Goal: Task Accomplishment & Management: Use online tool/utility

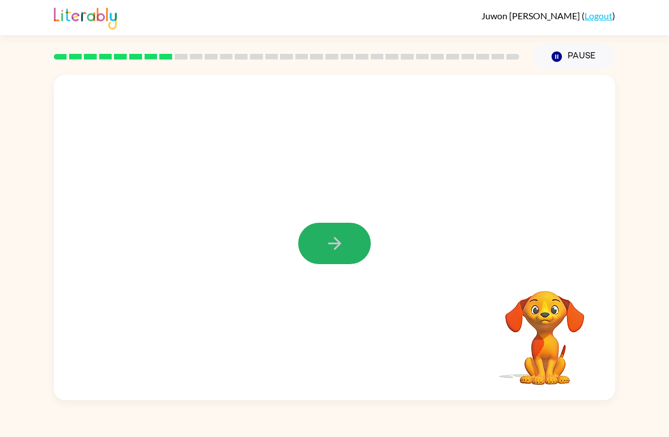
click at [361, 242] on button "button" at bounding box center [334, 243] width 73 height 41
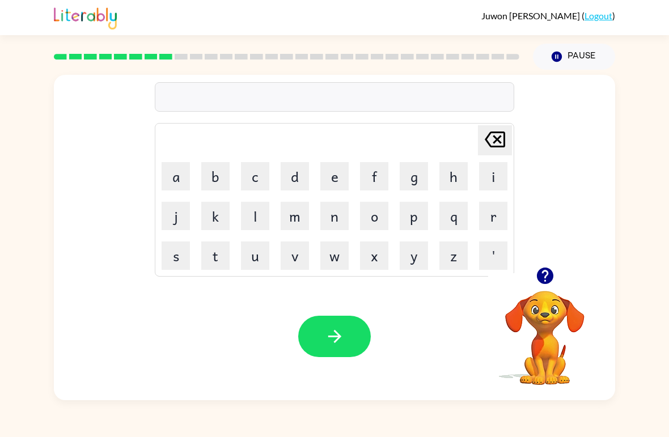
click at [542, 276] on icon "button" at bounding box center [544, 276] width 16 height 16
click at [289, 217] on button "m" at bounding box center [295, 216] width 28 height 28
click at [335, 172] on button "e" at bounding box center [334, 176] width 28 height 28
click at [503, 137] on icon "[PERSON_NAME] last character input" at bounding box center [494, 139] width 27 height 27
click at [506, 173] on button "i" at bounding box center [493, 176] width 28 height 28
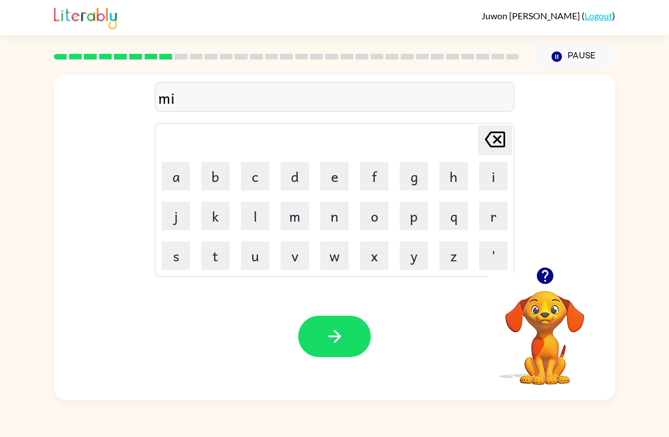
click at [490, 200] on td "r" at bounding box center [493, 216] width 39 height 39
click at [488, 212] on button "r" at bounding box center [493, 216] width 28 height 28
click at [501, 170] on button "i" at bounding box center [493, 176] width 28 height 28
click at [336, 175] on button "e" at bounding box center [334, 176] width 28 height 28
click at [490, 218] on button "r" at bounding box center [493, 216] width 28 height 28
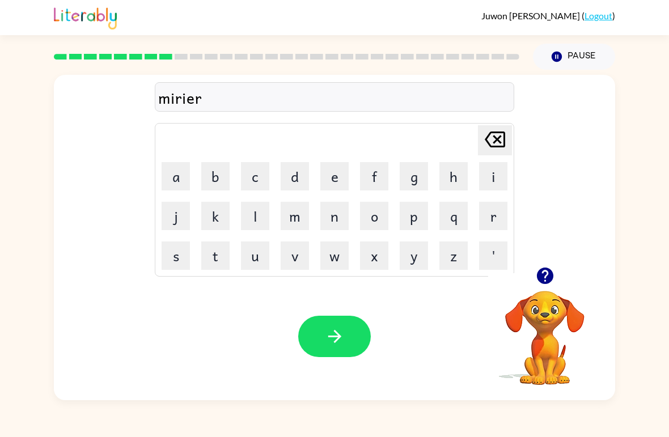
click at [253, 176] on button "c" at bounding box center [255, 176] width 28 height 28
click at [251, 225] on button "l" at bounding box center [255, 216] width 28 height 28
click at [335, 179] on button "e" at bounding box center [334, 176] width 28 height 28
click at [347, 330] on button "button" at bounding box center [334, 336] width 73 height 41
click at [297, 215] on button "m" at bounding box center [295, 216] width 28 height 28
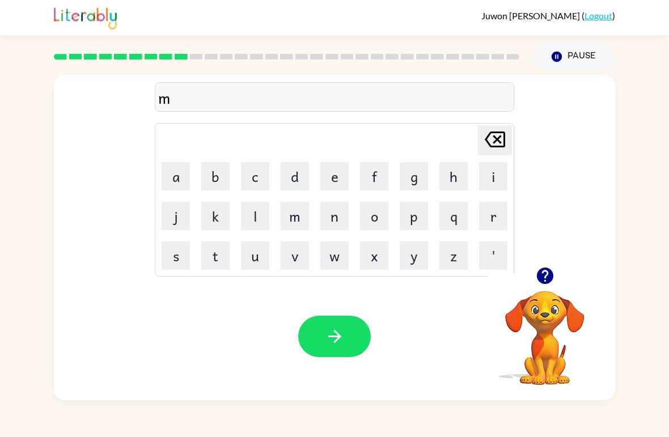
click at [487, 181] on button "i" at bounding box center [493, 176] width 28 height 28
click at [332, 218] on button "n" at bounding box center [334, 216] width 28 height 28
click at [201, 170] on button "b" at bounding box center [215, 176] width 28 height 28
click at [493, 211] on button "r" at bounding box center [493, 216] width 28 height 28
click at [323, 176] on button "e" at bounding box center [334, 176] width 28 height 28
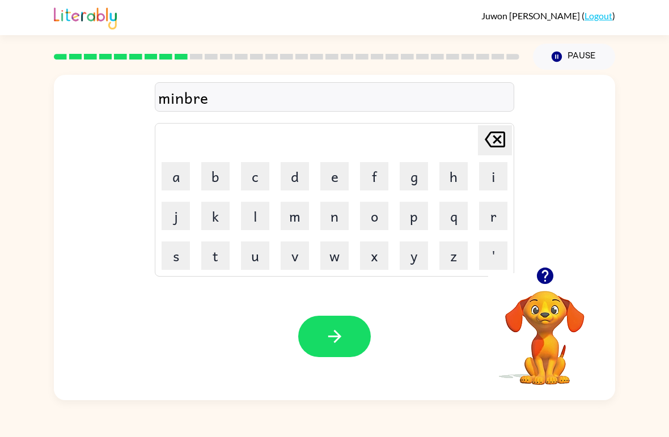
click at [499, 143] on icon at bounding box center [495, 140] width 20 height 16
click at [257, 209] on button "l" at bounding box center [255, 216] width 28 height 28
click at [337, 178] on button "e" at bounding box center [334, 176] width 28 height 28
click at [555, 277] on icon "button" at bounding box center [545, 276] width 20 height 20
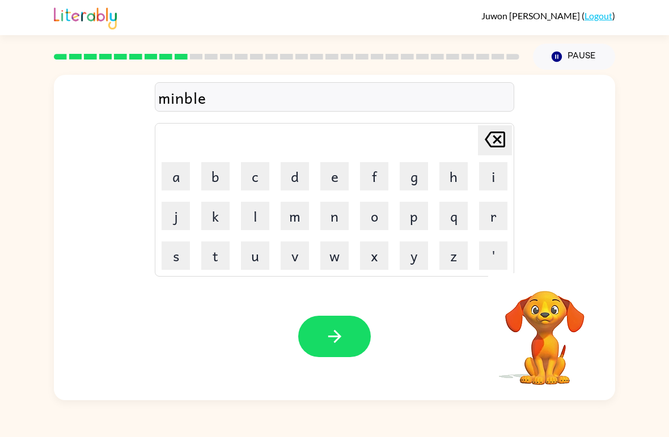
click at [341, 321] on button "button" at bounding box center [334, 336] width 73 height 41
click at [387, 214] on button "o" at bounding box center [374, 216] width 28 height 28
click at [322, 223] on button "n" at bounding box center [334, 216] width 28 height 28
click at [182, 186] on button "a" at bounding box center [176, 176] width 28 height 28
click at [506, 154] on div "[PERSON_NAME] last character input" at bounding box center [494, 140] width 27 height 29
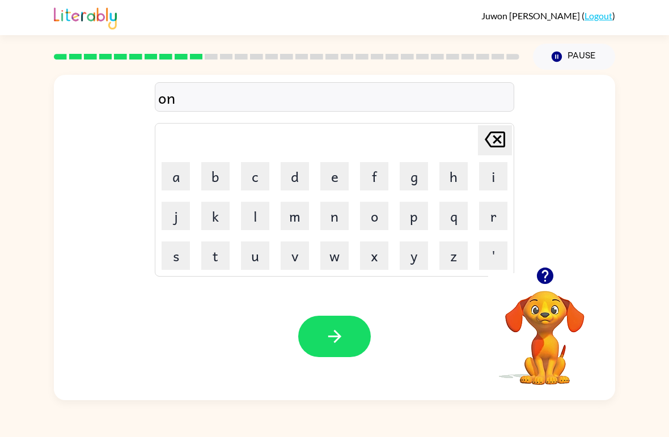
click at [557, 274] on button "button" at bounding box center [545, 275] width 29 height 29
click at [380, 171] on button "f" at bounding box center [374, 176] width 28 height 28
click at [367, 208] on button "o" at bounding box center [374, 216] width 28 height 28
click at [145, 240] on div "onfo Delete Delete last character input a b c d e f g h i j k l m n o p q r s t…" at bounding box center [334, 171] width 561 height 192
click at [494, 196] on table "[PERSON_NAME] last character input a b c d e f g h i j k l m n o p q r s t u v …" at bounding box center [334, 200] width 358 height 153
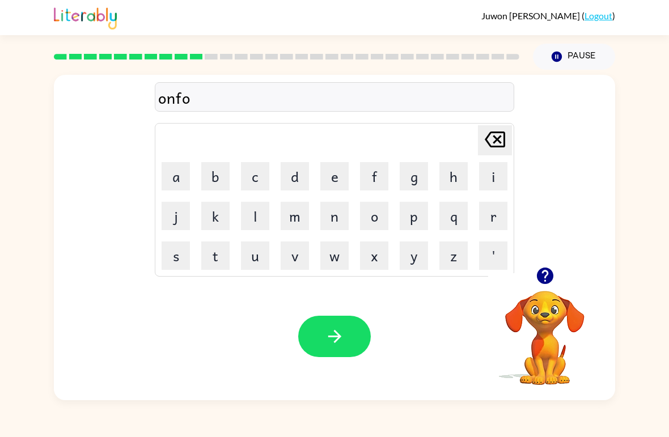
click at [506, 219] on button "r" at bounding box center [493, 216] width 28 height 28
click at [296, 172] on button "d" at bounding box center [295, 176] width 28 height 28
click at [332, 329] on icon "button" at bounding box center [335, 337] width 20 height 20
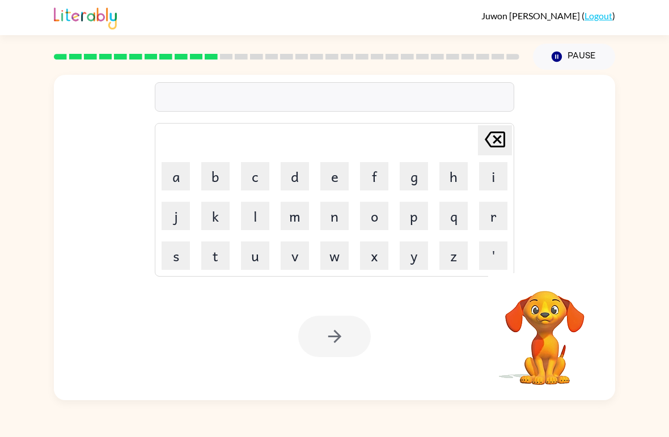
click at [524, 193] on div "[PERSON_NAME] last character input a b c d e f g h i j k l m n o p q r s t u v …" at bounding box center [334, 171] width 561 height 192
click at [297, 259] on button "v" at bounding box center [295, 256] width 28 height 28
click at [385, 218] on button "o" at bounding box center [374, 216] width 28 height 28
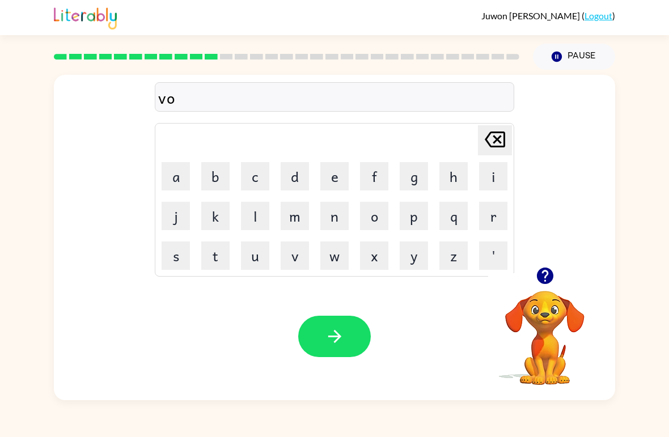
click at [215, 244] on button "t" at bounding box center [215, 256] width 28 height 28
click at [331, 176] on button "e" at bounding box center [334, 176] width 28 height 28
click at [506, 123] on div "vote [PERSON_NAME] last character input a b c d e f g h i j k l m n o p q r s t…" at bounding box center [335, 171] width 360 height 212
click at [506, 122] on div "vote [PERSON_NAME] last character input a b c d e f g h i j k l m n o p q r s t…" at bounding box center [335, 171] width 360 height 212
click at [498, 137] on icon "[PERSON_NAME] last character input" at bounding box center [494, 139] width 27 height 27
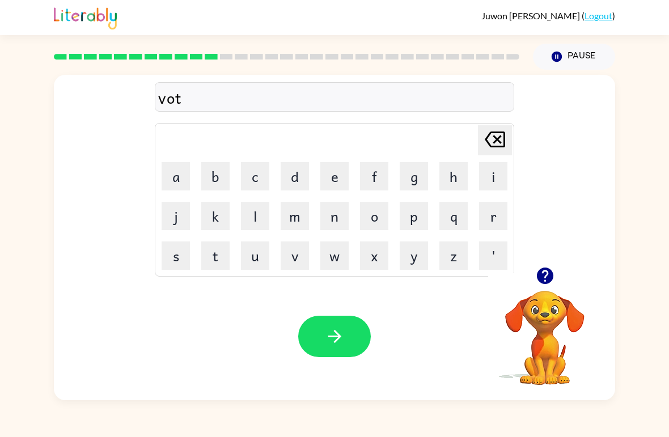
click at [497, 136] on icon "[PERSON_NAME] last character input" at bounding box center [494, 139] width 27 height 27
click at [264, 252] on button "u" at bounding box center [255, 256] width 28 height 28
click at [342, 175] on button "e" at bounding box center [334, 176] width 28 height 28
click at [205, 252] on button "t" at bounding box center [215, 256] width 28 height 28
click at [508, 135] on icon "[PERSON_NAME] last character input" at bounding box center [494, 139] width 27 height 27
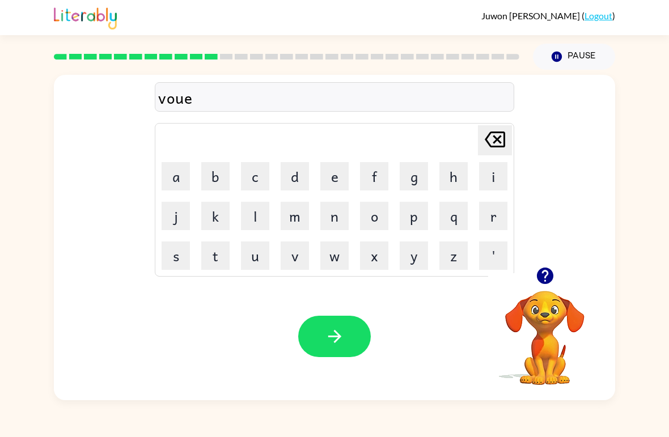
click at [507, 128] on icon "[PERSON_NAME] last character input" at bounding box center [494, 139] width 27 height 27
click at [209, 250] on button "t" at bounding box center [215, 256] width 28 height 28
click at [353, 160] on td "e" at bounding box center [334, 176] width 39 height 39
click at [360, 165] on button "f" at bounding box center [374, 176] width 28 height 28
click at [348, 175] on button "e" at bounding box center [334, 176] width 28 height 28
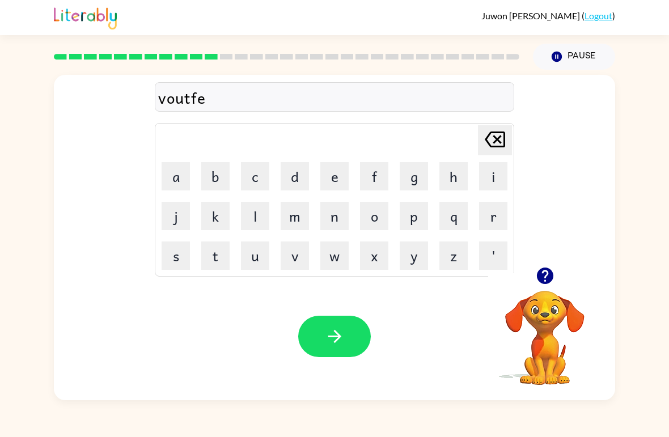
click at [508, 142] on icon "[PERSON_NAME] last character input" at bounding box center [494, 139] width 27 height 27
click at [336, 163] on button "e" at bounding box center [334, 176] width 28 height 28
click at [170, 88] on div "voute" at bounding box center [334, 98] width 353 height 24
click at [496, 128] on icon "[PERSON_NAME] last character input" at bounding box center [494, 139] width 27 height 27
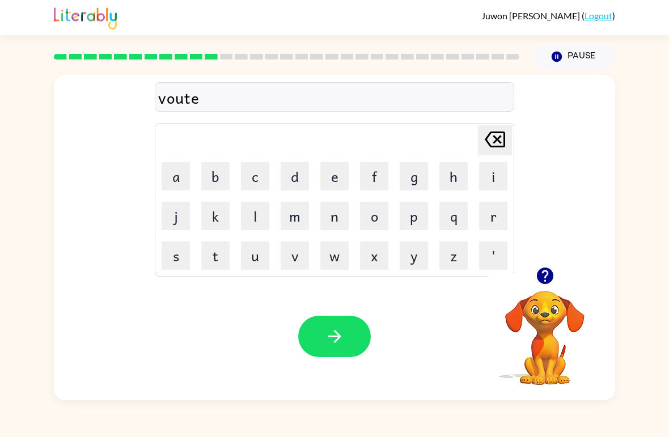
click at [494, 126] on td "[PERSON_NAME] last character input" at bounding box center [335, 140] width 356 height 31
click at [200, 94] on div "vout" at bounding box center [334, 98] width 353 height 24
click at [495, 126] on icon "[PERSON_NAME] last character input" at bounding box center [494, 139] width 27 height 27
click at [489, 130] on icon "[PERSON_NAME] last character input" at bounding box center [494, 139] width 27 height 27
click at [486, 140] on icon at bounding box center [495, 140] width 20 height 16
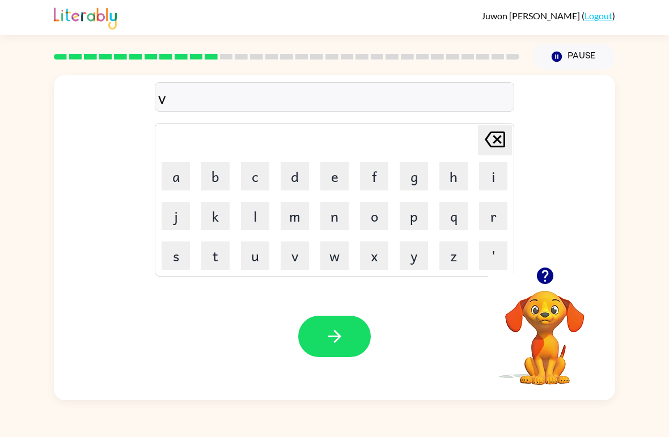
click at [387, 213] on button "o" at bounding box center [374, 216] width 28 height 28
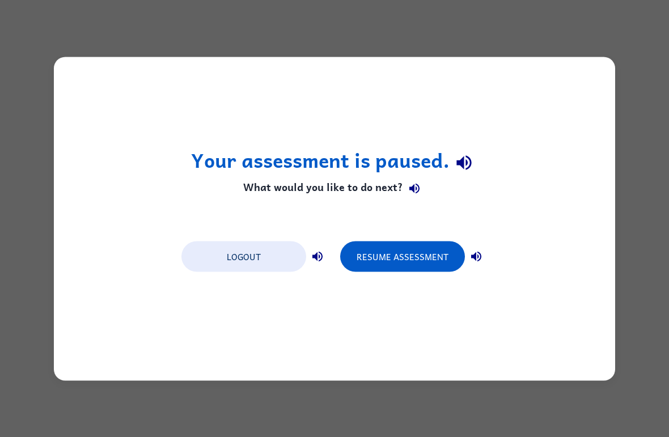
click at [591, 136] on div "Your assessment is paused. What would you like to do next? Logout Resume Assess…" at bounding box center [334, 219] width 561 height 324
click at [432, 272] on button "Resume Assessment" at bounding box center [402, 256] width 125 height 31
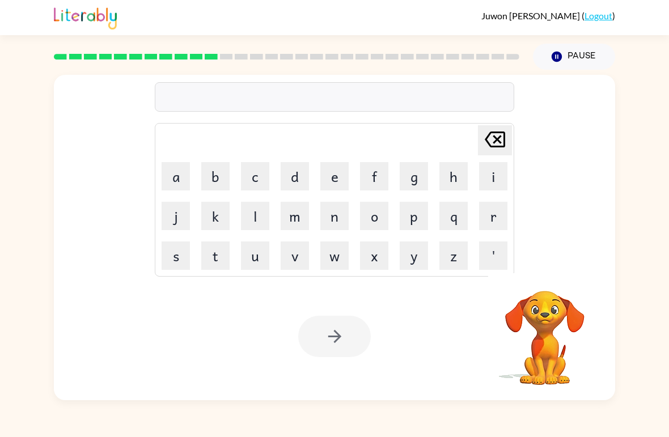
click at [296, 261] on button "v" at bounding box center [295, 256] width 28 height 28
click at [387, 219] on button "o" at bounding box center [374, 216] width 28 height 28
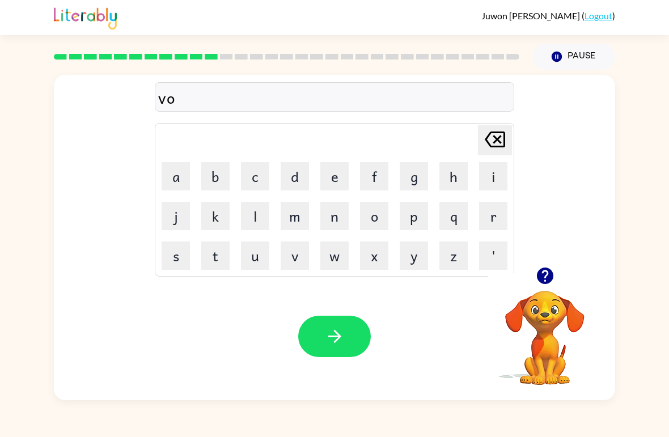
click at [209, 253] on button "t" at bounding box center [215, 256] width 28 height 28
click at [341, 171] on button "e" at bounding box center [334, 176] width 28 height 28
click at [353, 351] on button "button" at bounding box center [334, 336] width 73 height 41
click at [212, 175] on button "b" at bounding box center [215, 176] width 28 height 28
click at [188, 172] on button "a" at bounding box center [176, 176] width 28 height 28
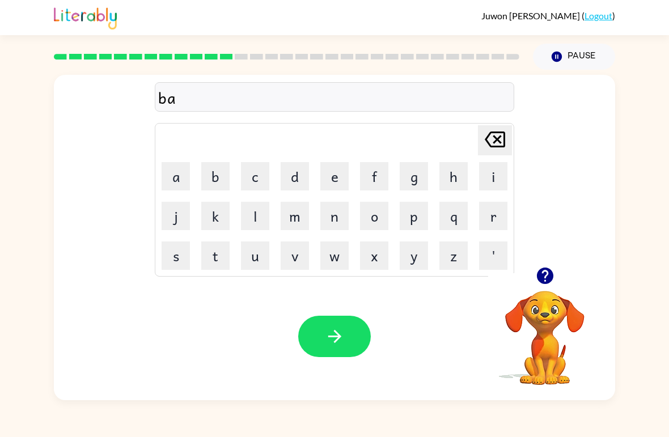
click at [307, 163] on button "d" at bounding box center [295, 176] width 28 height 28
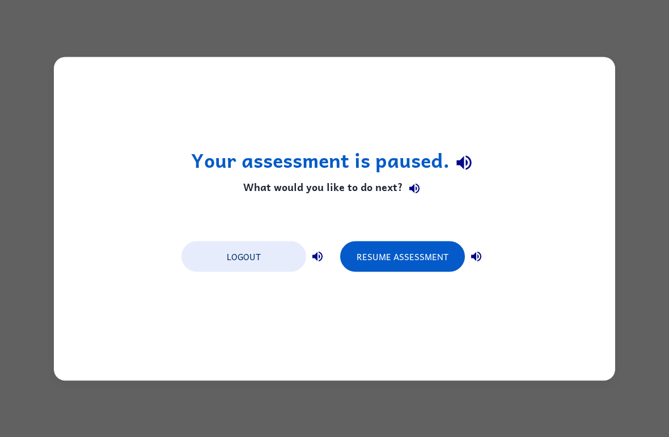
click at [436, 263] on button "Resume Assessment" at bounding box center [402, 256] width 125 height 31
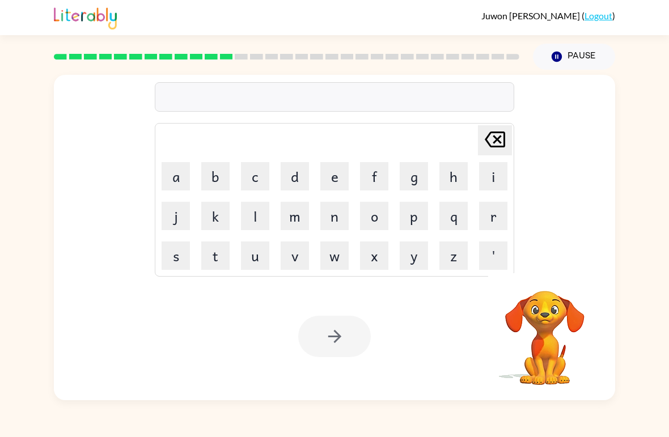
click at [218, 185] on button "b" at bounding box center [215, 176] width 28 height 28
click at [347, 174] on button "e" at bounding box center [334, 176] width 28 height 28
click at [290, 185] on button "d" at bounding box center [295, 176] width 28 height 28
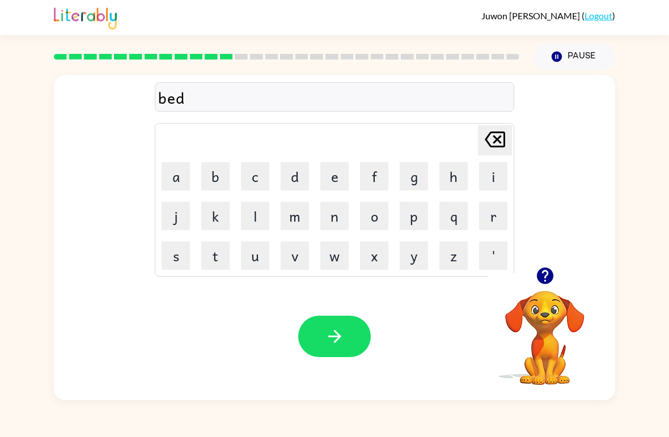
click at [206, 259] on button "t" at bounding box center [215, 256] width 28 height 28
click at [501, 163] on button "i" at bounding box center [493, 176] width 28 height 28
click at [296, 216] on button "m" at bounding box center [295, 216] width 28 height 28
click at [336, 177] on button "e" at bounding box center [334, 176] width 28 height 28
click at [369, 337] on button "button" at bounding box center [334, 336] width 73 height 41
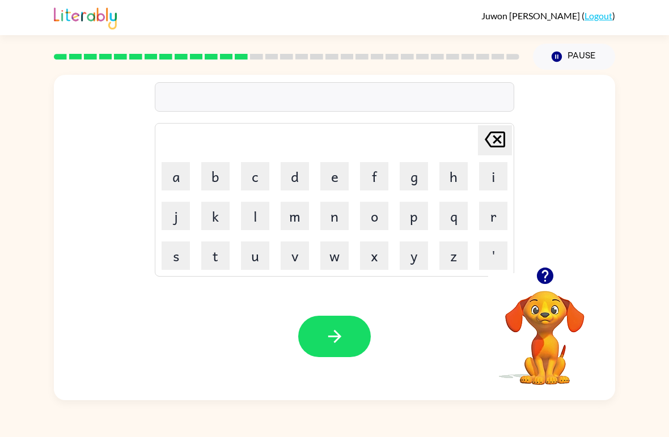
click at [540, 271] on icon "button" at bounding box center [544, 276] width 16 height 16
click at [381, 171] on button "f" at bounding box center [374, 176] width 28 height 28
click at [489, 175] on button "i" at bounding box center [493, 176] width 28 height 28
click at [318, 223] on td "n" at bounding box center [334, 216] width 39 height 39
click at [484, 169] on button "i" at bounding box center [493, 176] width 28 height 28
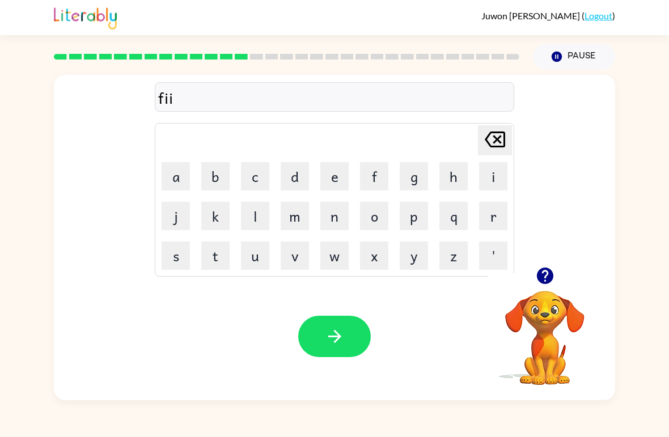
click at [501, 134] on icon "[PERSON_NAME] last character input" at bounding box center [494, 139] width 27 height 27
click at [321, 210] on button "n" at bounding box center [334, 216] width 28 height 28
click at [491, 167] on button "i" at bounding box center [493, 176] width 28 height 28
click at [173, 251] on button "s" at bounding box center [176, 256] width 28 height 28
click at [441, 172] on button "h" at bounding box center [454, 176] width 28 height 28
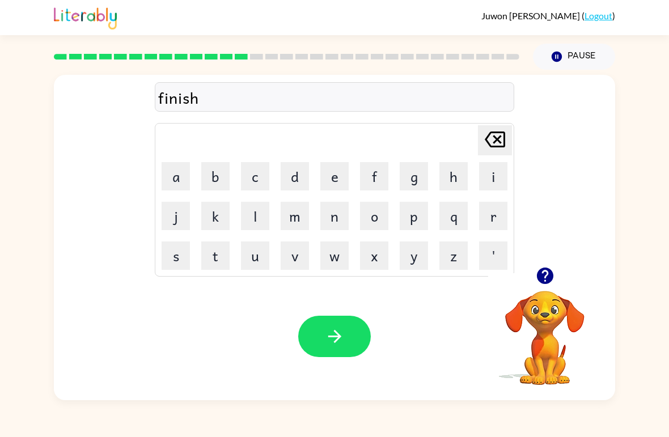
click at [347, 311] on div "Your browser must support playing .mp4 files to use Literably. Please try using…" at bounding box center [334, 337] width 561 height 128
click at [357, 333] on button "button" at bounding box center [334, 336] width 73 height 41
click at [546, 282] on icon "button" at bounding box center [545, 276] width 20 height 20
click at [337, 268] on button "w" at bounding box center [334, 256] width 28 height 28
click at [174, 167] on button "a" at bounding box center [176, 176] width 28 height 28
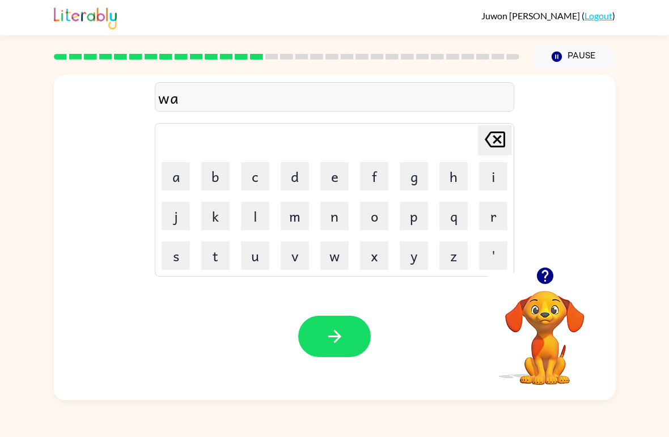
click at [511, 138] on button "[PERSON_NAME] last character input" at bounding box center [495, 140] width 34 height 30
click at [515, 142] on div "w Delete Delete last character input a b c d e f g h i j k l m n o p q r s t u …" at bounding box center [334, 171] width 561 height 192
click at [499, 145] on icon "[PERSON_NAME] last character input" at bounding box center [494, 139] width 27 height 27
click at [499, 144] on icon "[PERSON_NAME] last character input" at bounding box center [494, 139] width 27 height 27
click at [506, 141] on icon "[PERSON_NAME] last character input" at bounding box center [494, 139] width 27 height 27
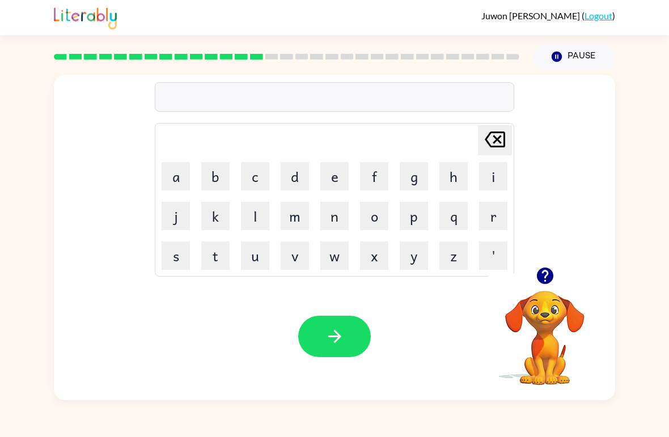
click at [337, 261] on button "w" at bounding box center [334, 256] width 28 height 28
click at [164, 170] on button "a" at bounding box center [176, 176] width 28 height 28
click at [404, 264] on button "y" at bounding box center [414, 256] width 28 height 28
click at [377, 313] on div "Your browser must support playing .mp4 files to use Literably. Please try using…" at bounding box center [334, 337] width 561 height 128
click at [336, 329] on icon "button" at bounding box center [335, 337] width 20 height 20
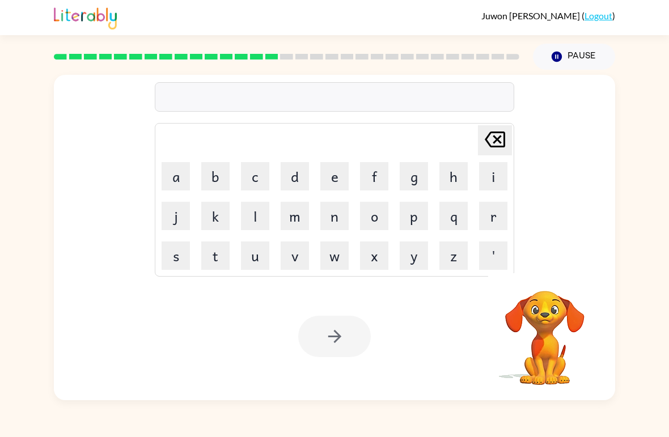
click at [170, 169] on button "a" at bounding box center [176, 176] width 28 height 28
click at [510, 146] on button "[PERSON_NAME] last character input" at bounding box center [495, 140] width 34 height 30
click at [510, 145] on button "[PERSON_NAME] last character input" at bounding box center [495, 140] width 34 height 30
click at [496, 143] on icon "[PERSON_NAME] last character input" at bounding box center [494, 139] width 27 height 27
click at [219, 255] on button "t" at bounding box center [215, 256] width 28 height 28
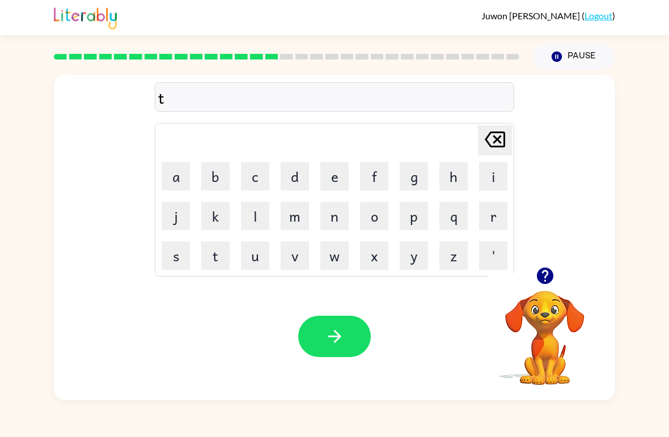
click at [181, 173] on button "a" at bounding box center [176, 176] width 28 height 28
click at [488, 219] on button "r" at bounding box center [493, 216] width 28 height 28
click at [291, 221] on button "m" at bounding box center [295, 216] width 28 height 28
click at [344, 336] on icon "button" at bounding box center [335, 337] width 20 height 20
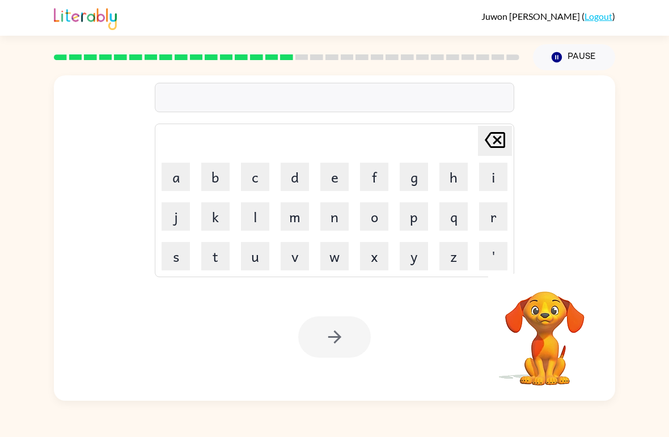
click at [603, 240] on div "[PERSON_NAME] last character input a b c d e f g h i j k l m n o p q r s t u v …" at bounding box center [334, 171] width 561 height 192
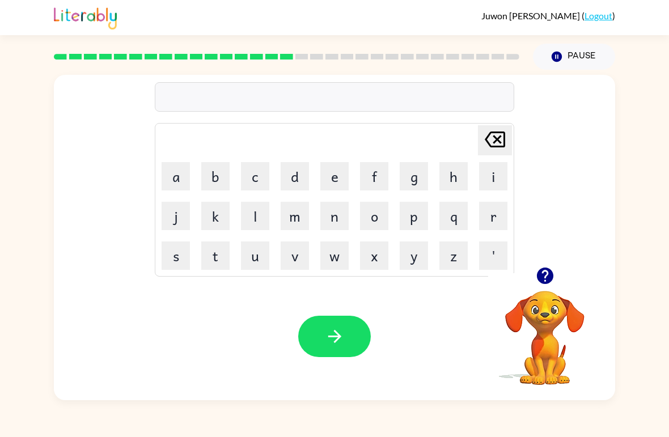
click at [180, 253] on button "s" at bounding box center [176, 256] width 28 height 28
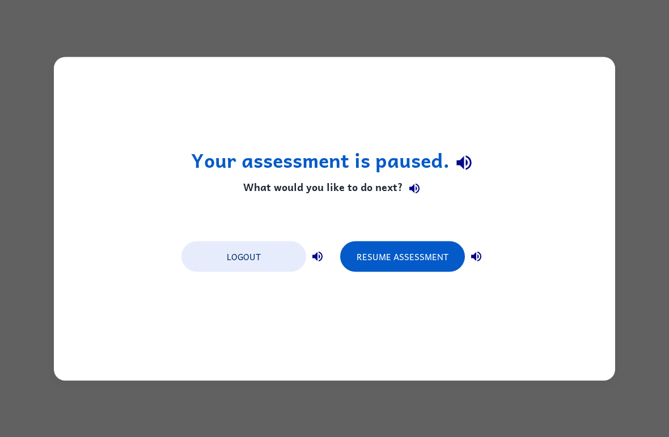
click at [429, 263] on button "Resume Assessment" at bounding box center [402, 256] width 125 height 31
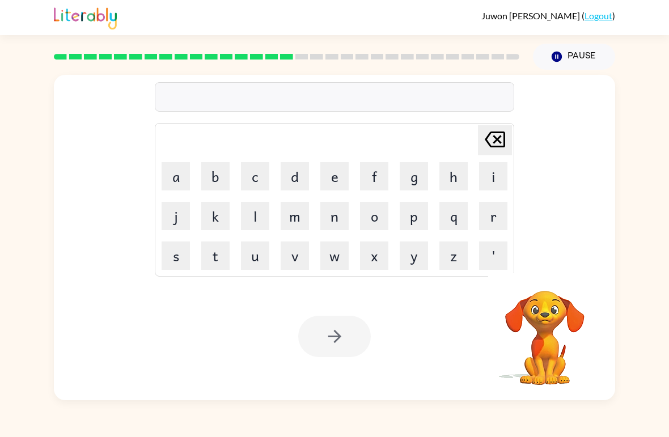
click at [163, 257] on button "s" at bounding box center [176, 256] width 28 height 28
click at [167, 187] on button "a" at bounding box center [176, 176] width 28 height 28
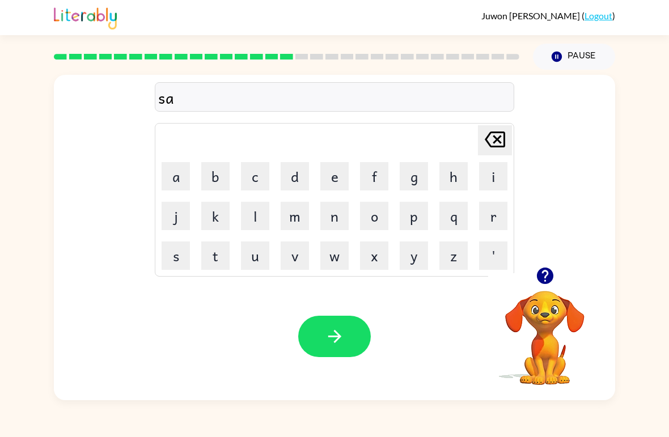
click at [201, 261] on button "t" at bounding box center [215, 256] width 28 height 28
click at [345, 336] on button "button" at bounding box center [334, 336] width 73 height 41
click at [466, 220] on button "q" at bounding box center [454, 216] width 28 height 28
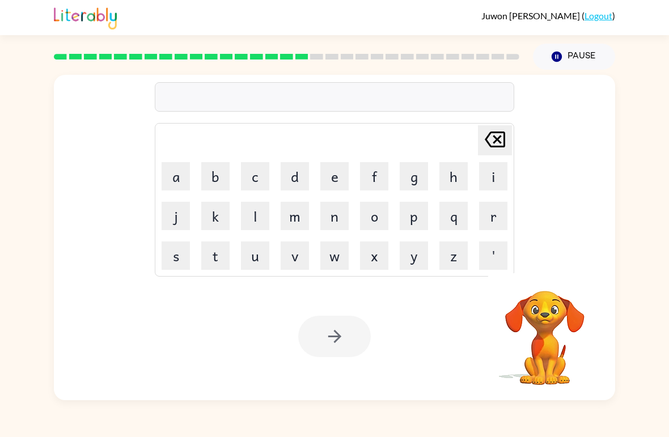
click at [465, 216] on button "q" at bounding box center [454, 216] width 28 height 28
click at [446, 214] on button "q" at bounding box center [454, 216] width 28 height 28
click at [464, 208] on button "q" at bounding box center [454, 216] width 28 height 28
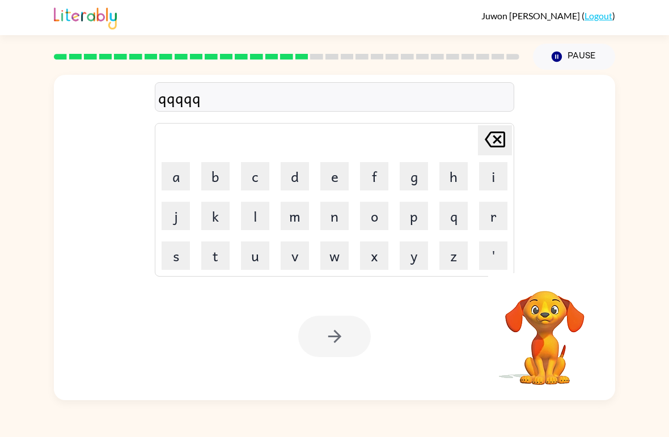
click at [459, 214] on button "q" at bounding box center [454, 216] width 28 height 28
click at [458, 214] on button "q" at bounding box center [454, 216] width 28 height 28
click at [464, 214] on button "q" at bounding box center [454, 216] width 28 height 28
click at [463, 214] on button "q" at bounding box center [454, 216] width 28 height 28
click at [459, 218] on button "q" at bounding box center [454, 216] width 28 height 28
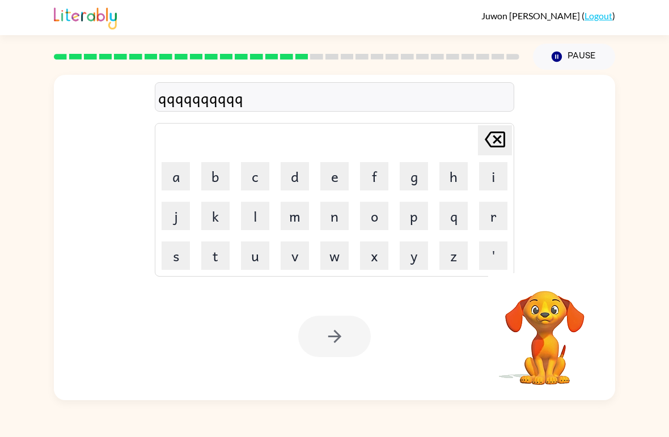
click at [501, 133] on icon at bounding box center [495, 140] width 20 height 16
click at [500, 133] on icon at bounding box center [495, 140] width 20 height 16
click at [504, 138] on icon at bounding box center [495, 140] width 20 height 16
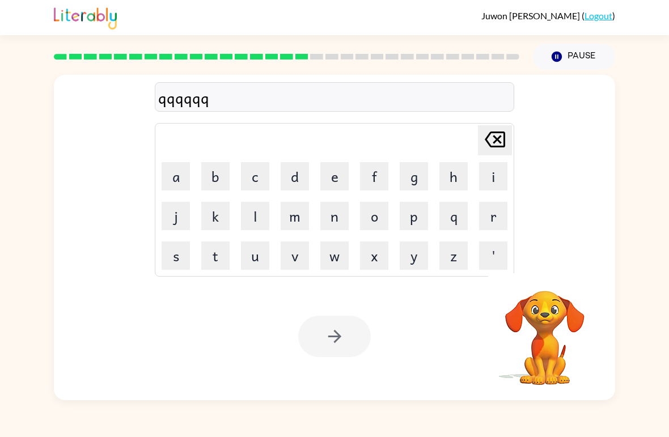
click at [503, 138] on icon "[PERSON_NAME] last character input" at bounding box center [494, 139] width 27 height 27
click at [509, 136] on button "[PERSON_NAME] last character input" at bounding box center [495, 140] width 34 height 30
click at [508, 135] on icon "[PERSON_NAME] last character input" at bounding box center [494, 139] width 27 height 27
click at [505, 138] on icon at bounding box center [495, 140] width 20 height 16
click at [505, 137] on icon at bounding box center [495, 140] width 20 height 16
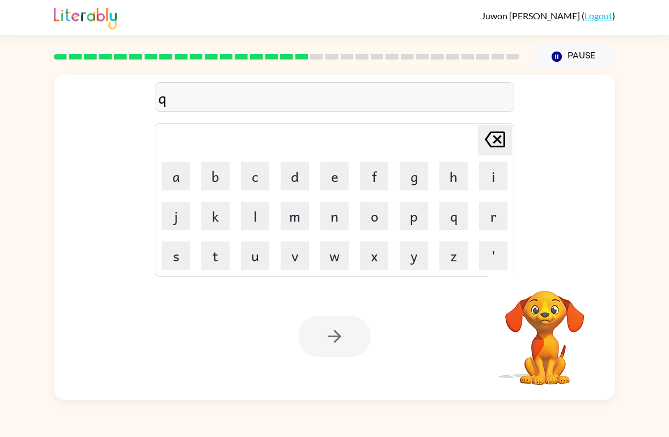
click at [495, 142] on icon at bounding box center [495, 140] width 20 height 16
click at [217, 174] on button "b" at bounding box center [215, 176] width 28 height 28
click at [494, 208] on button "r" at bounding box center [493, 216] width 28 height 28
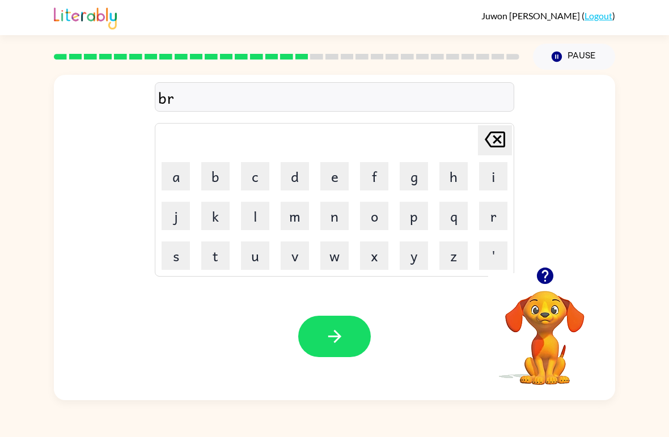
click at [500, 174] on button "i" at bounding box center [493, 176] width 28 height 28
click at [333, 217] on button "n" at bounding box center [334, 216] width 28 height 28
click at [506, 171] on button "i" at bounding box center [493, 176] width 28 height 28
click at [433, 201] on table "[PERSON_NAME] last character input a b c d e f g h i j k l m n o p q r s t u v …" at bounding box center [334, 200] width 358 height 153
click at [415, 177] on button "g" at bounding box center [414, 176] width 28 height 28
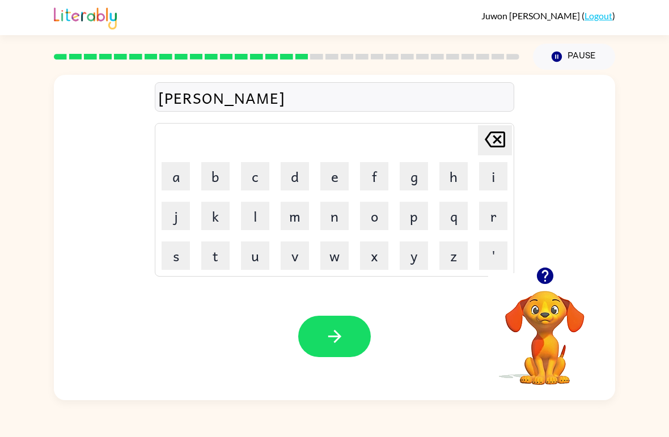
click at [490, 144] on icon "[PERSON_NAME] last character input" at bounding box center [494, 139] width 27 height 27
click at [328, 218] on button "n" at bounding box center [334, 216] width 28 height 28
click at [417, 178] on button "g" at bounding box center [414, 176] width 28 height 28
click at [343, 331] on icon "button" at bounding box center [335, 337] width 20 height 20
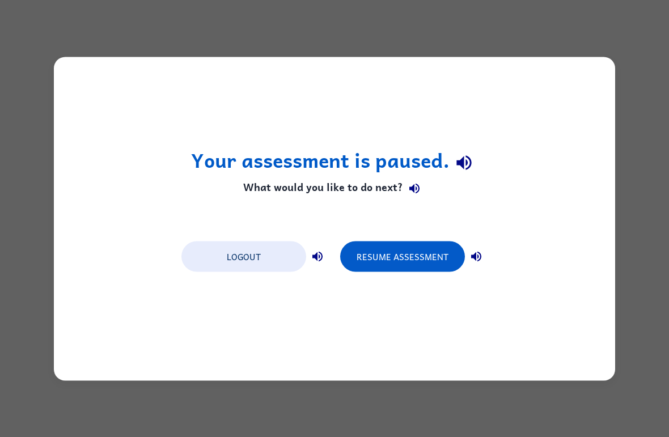
click at [436, 259] on button "Resume Assessment" at bounding box center [402, 256] width 125 height 31
click at [433, 257] on button "Resume Assessment" at bounding box center [402, 256] width 125 height 31
click at [426, 253] on button "Resume Assessment" at bounding box center [402, 256] width 125 height 31
click at [421, 257] on button "Resume Assessment" at bounding box center [402, 256] width 125 height 31
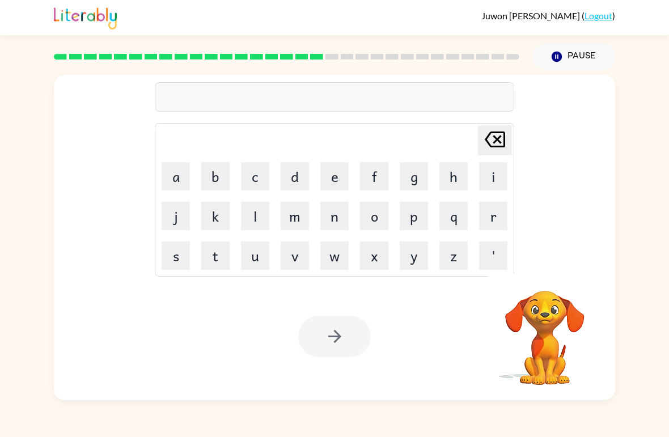
click at [420, 217] on button "p" at bounding box center [414, 216] width 28 height 28
click at [242, 206] on button "l" at bounding box center [255, 216] width 28 height 28
click at [173, 170] on button "a" at bounding box center [176, 176] width 28 height 28
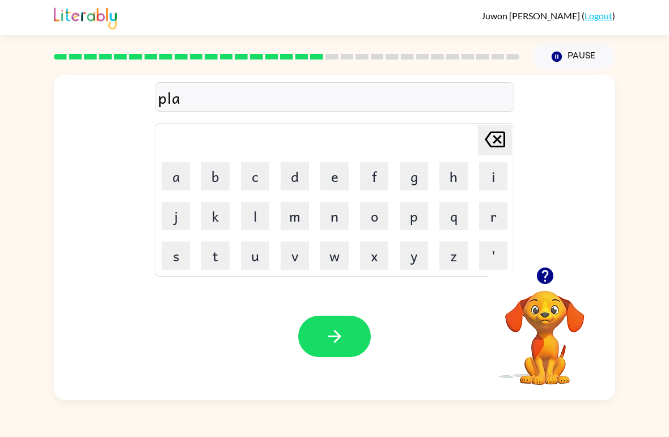
click at [181, 255] on button "s" at bounding box center [176, 256] width 28 height 28
click at [201, 253] on button "t" at bounding box center [215, 256] width 28 height 28
click at [488, 179] on button "i" at bounding box center [493, 176] width 28 height 28
click at [250, 171] on button "c" at bounding box center [255, 176] width 28 height 28
click at [347, 329] on button "button" at bounding box center [334, 336] width 73 height 41
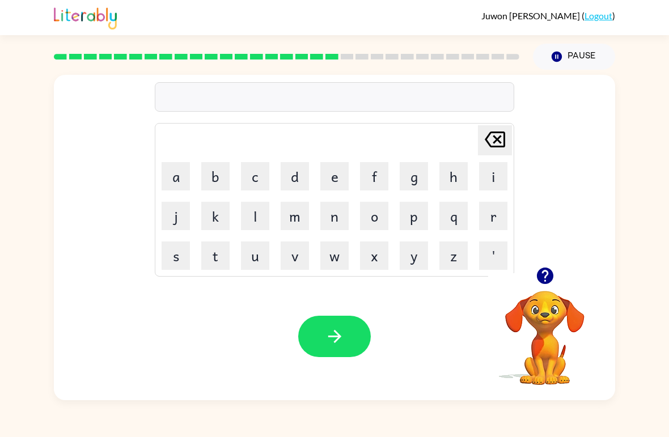
click at [174, 246] on button "s" at bounding box center [176, 256] width 28 height 28
click at [559, 266] on div at bounding box center [544, 275] width 113 height 29
click at [558, 273] on button "button" at bounding box center [545, 275] width 29 height 29
click at [410, 219] on button "p" at bounding box center [414, 216] width 28 height 28
click at [246, 214] on button "l" at bounding box center [255, 216] width 28 height 28
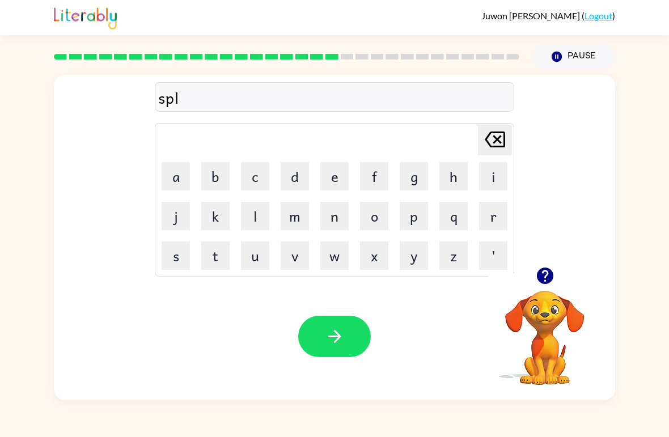
click at [171, 215] on button "j" at bounding box center [176, 216] width 28 height 28
click at [395, 257] on td "y" at bounding box center [414, 255] width 39 height 39
click at [497, 144] on icon "[PERSON_NAME] last character input" at bounding box center [494, 139] width 27 height 27
click at [171, 177] on button "a" at bounding box center [176, 176] width 28 height 28
click at [406, 269] on button "y" at bounding box center [414, 256] width 28 height 28
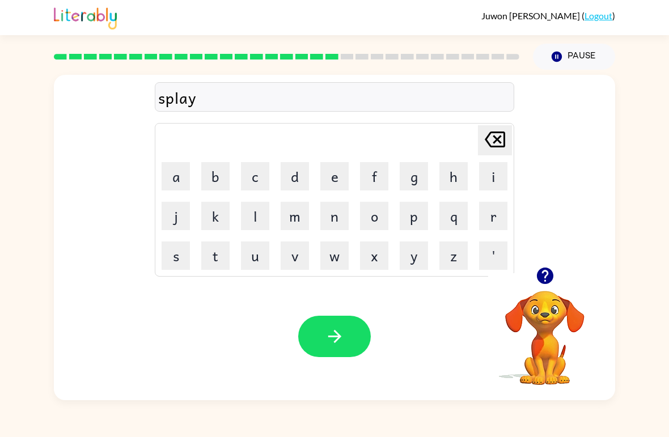
click at [347, 330] on button "button" at bounding box center [334, 336] width 73 height 41
click at [547, 280] on icon "button" at bounding box center [544, 276] width 16 height 16
click at [301, 175] on button "d" at bounding box center [295, 176] width 28 height 28
click at [378, 209] on button "o" at bounding box center [374, 216] width 28 height 28
click at [185, 256] on button "s" at bounding box center [176, 256] width 28 height 28
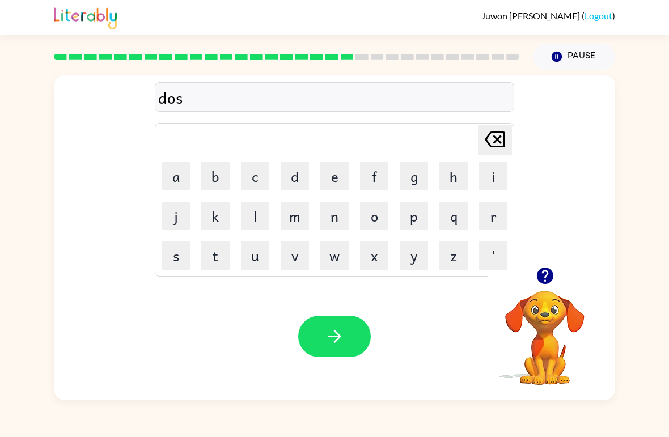
click at [218, 243] on button "t" at bounding box center [215, 256] width 28 height 28
click at [489, 175] on button "i" at bounding box center [493, 176] width 28 height 28
click at [236, 250] on td "u" at bounding box center [255, 255] width 39 height 39
click at [263, 163] on button "c" at bounding box center [255, 176] width 28 height 28
click at [347, 348] on button "button" at bounding box center [334, 336] width 73 height 41
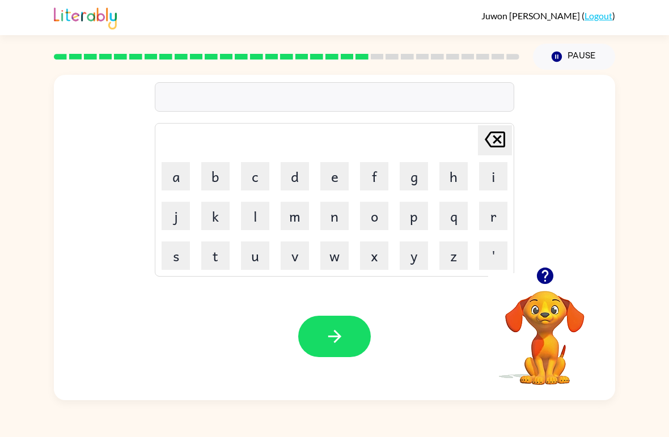
click at [554, 281] on icon "button" at bounding box center [545, 276] width 20 height 20
click at [174, 264] on button "s" at bounding box center [176, 256] width 28 height 28
click at [164, 190] on button "a" at bounding box center [176, 176] width 28 height 28
click at [341, 212] on button "n" at bounding box center [334, 216] width 28 height 28
click at [205, 256] on button "t" at bounding box center [215, 256] width 28 height 28
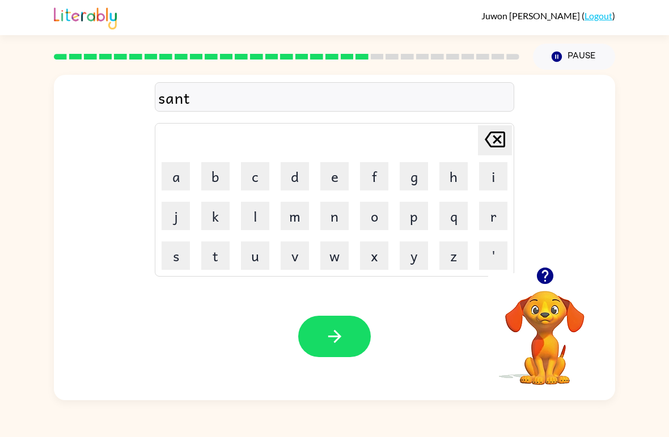
click at [335, 179] on button "e" at bounding box center [334, 176] width 28 height 28
click at [163, 175] on button "a" at bounding box center [176, 176] width 28 height 28
click at [378, 178] on button "f" at bounding box center [374, 176] width 28 height 28
click at [332, 182] on button "e" at bounding box center [334, 176] width 28 height 28
click at [332, 181] on button "e" at bounding box center [334, 176] width 28 height 28
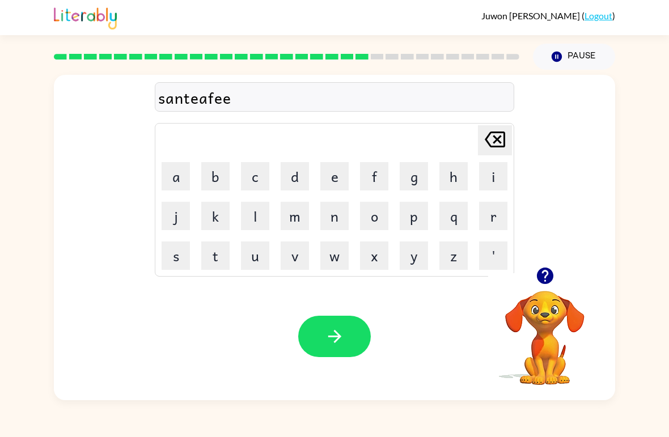
click at [281, 185] on button "d" at bounding box center [295, 176] width 28 height 28
click at [549, 275] on icon "button" at bounding box center [544, 276] width 16 height 16
click at [521, 138] on div "santeafeed [PERSON_NAME] last character input a b c d e f g h i j k l m n o p q…" at bounding box center [334, 171] width 561 height 192
click at [510, 135] on button "[PERSON_NAME] last character input" at bounding box center [495, 140] width 34 height 30
click at [514, 138] on div "santeafeed [PERSON_NAME] last character input a b c d e f g h i j k l m n o p q…" at bounding box center [334, 171] width 561 height 192
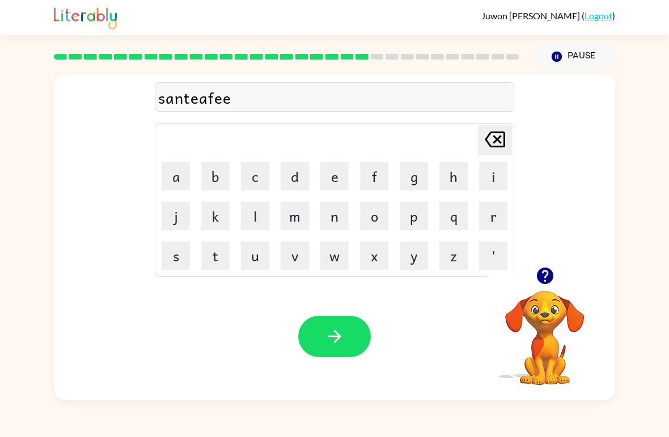
click at [510, 143] on button "[PERSON_NAME] last character input" at bounding box center [495, 140] width 34 height 30
click at [511, 139] on button "[PERSON_NAME] last character input" at bounding box center [495, 140] width 34 height 30
click at [510, 139] on button "[PERSON_NAME] last character input" at bounding box center [495, 140] width 34 height 30
click at [410, 210] on button "p" at bounding box center [414, 216] width 28 height 28
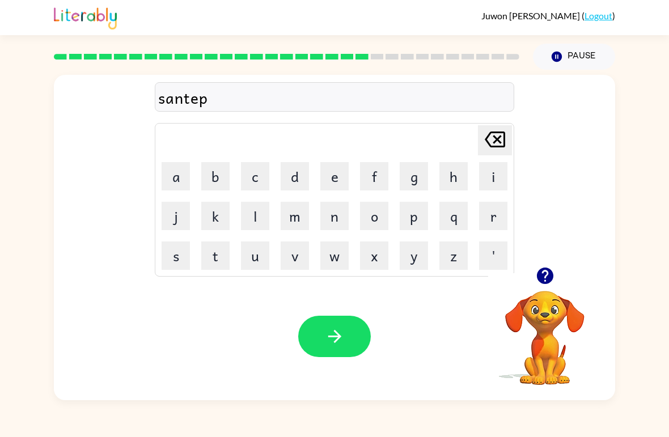
click at [332, 174] on button "e" at bounding box center [334, 176] width 28 height 28
click at [166, 184] on button "a" at bounding box center [176, 176] width 28 height 28
click at [296, 176] on button "d" at bounding box center [295, 176] width 28 height 28
click at [327, 336] on icon "button" at bounding box center [335, 337] width 20 height 20
click at [496, 171] on button "i" at bounding box center [493, 176] width 28 height 28
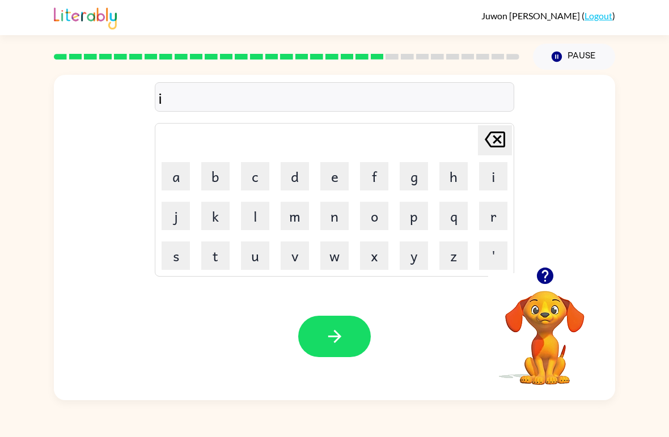
click at [498, 140] on icon at bounding box center [495, 140] width 20 height 16
click at [493, 211] on button "r" at bounding box center [493, 216] width 28 height 28
click at [175, 174] on button "a" at bounding box center [176, 176] width 28 height 28
click at [490, 180] on button "i" at bounding box center [493, 176] width 28 height 28
click at [334, 217] on button "n" at bounding box center [334, 216] width 28 height 28
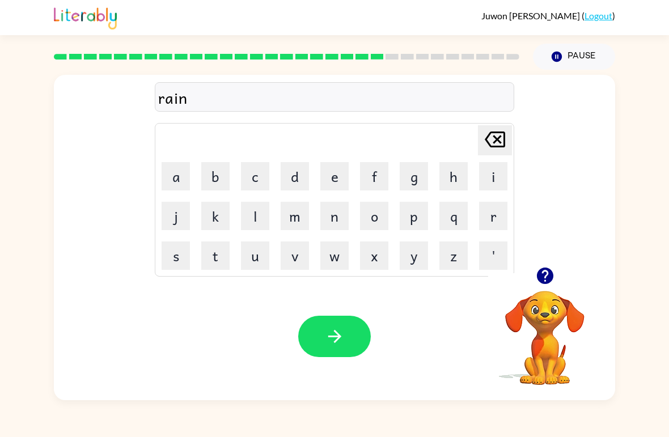
click at [257, 178] on button "c" at bounding box center [255, 176] width 28 height 28
click at [373, 229] on button "o" at bounding box center [374, 216] width 28 height 28
click at [170, 185] on button "a" at bounding box center [176, 176] width 28 height 28
click at [213, 264] on button "t" at bounding box center [215, 256] width 28 height 28
click at [340, 326] on button "button" at bounding box center [334, 336] width 73 height 41
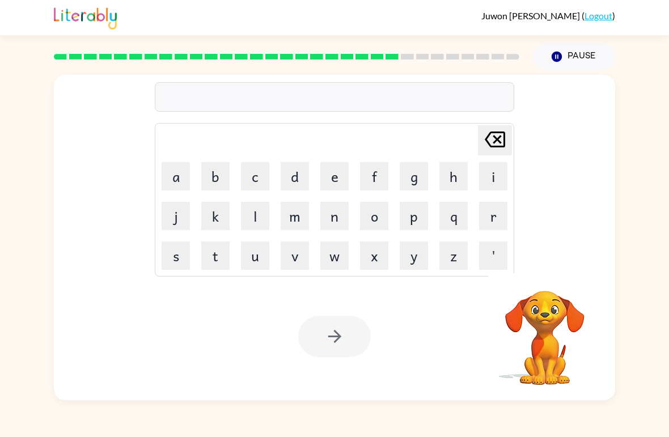
click at [294, 214] on button "m" at bounding box center [295, 216] width 28 height 28
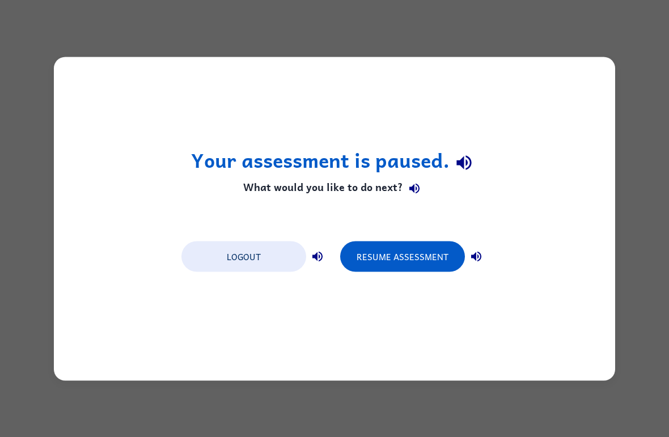
click at [428, 246] on button "Resume Assessment" at bounding box center [402, 256] width 125 height 31
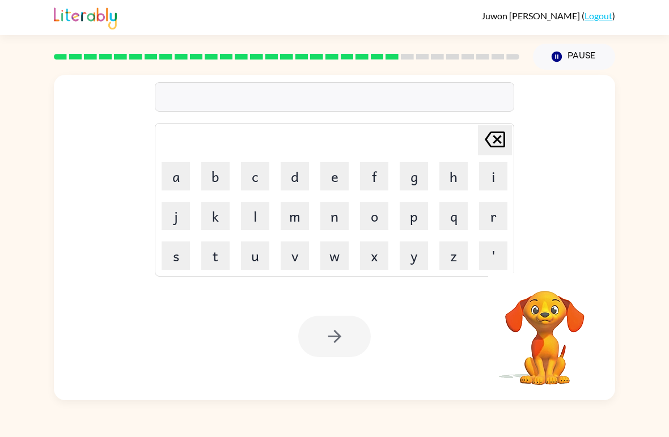
click at [295, 223] on button "m" at bounding box center [295, 216] width 28 height 28
click at [165, 183] on button "a" at bounding box center [176, 176] width 28 height 28
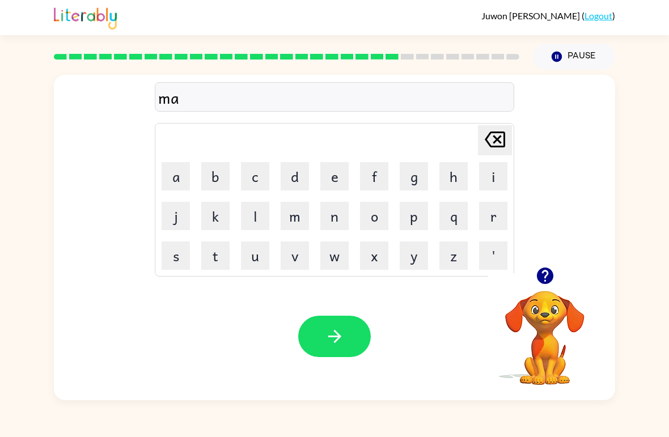
click at [495, 218] on button "r" at bounding box center [493, 216] width 28 height 28
click at [202, 221] on button "k" at bounding box center [215, 216] width 28 height 28
click at [199, 207] on td "k" at bounding box center [215, 216] width 39 height 39
click at [337, 169] on button "e" at bounding box center [334, 176] width 28 height 28
click at [491, 210] on button "r" at bounding box center [493, 216] width 28 height 28
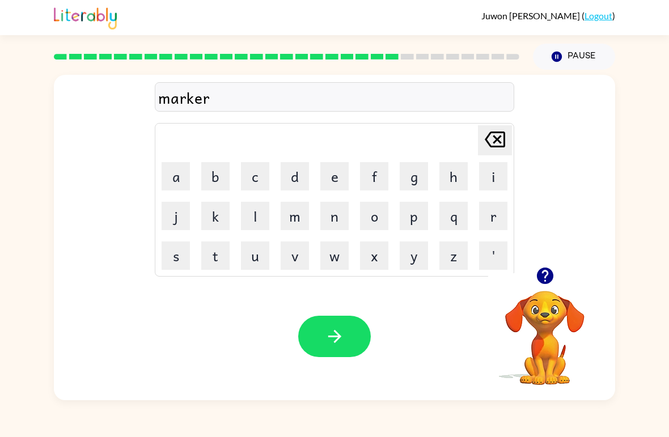
click at [354, 330] on button "button" at bounding box center [334, 336] width 73 height 41
click at [416, 225] on button "p" at bounding box center [414, 216] width 28 height 28
click at [180, 174] on button "a" at bounding box center [176, 176] width 28 height 28
click at [334, 219] on button "n" at bounding box center [334, 216] width 28 height 28
click at [253, 174] on button "c" at bounding box center [255, 176] width 28 height 28
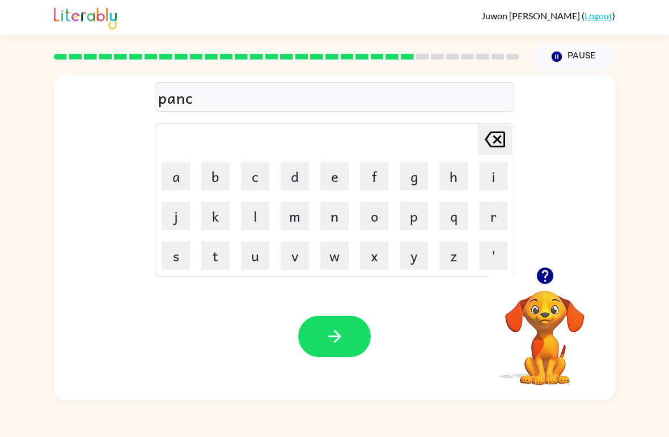
click at [326, 176] on button "e" at bounding box center [334, 176] width 28 height 28
click at [508, 146] on icon "[PERSON_NAME] last character input" at bounding box center [494, 139] width 27 height 27
click at [183, 257] on button "s" at bounding box center [176, 256] width 28 height 28
click at [491, 178] on button "i" at bounding box center [493, 176] width 28 height 28
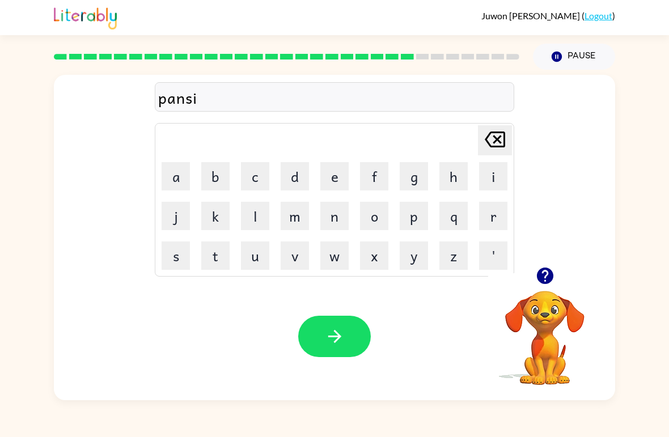
click at [316, 222] on td "n" at bounding box center [334, 216] width 39 height 39
click at [345, 215] on button "n" at bounding box center [334, 216] width 28 height 28
click at [329, 216] on button "n" at bounding box center [334, 216] width 28 height 28
click at [503, 145] on icon "[PERSON_NAME] last character input" at bounding box center [494, 139] width 27 height 27
click at [417, 180] on button "g" at bounding box center [414, 176] width 28 height 28
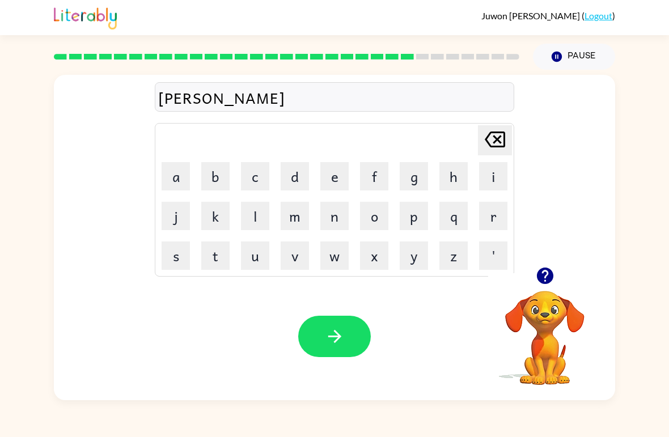
click at [498, 149] on icon "[PERSON_NAME] last character input" at bounding box center [494, 139] width 27 height 27
click at [400, 178] on button "g" at bounding box center [414, 176] width 28 height 28
click at [489, 136] on icon at bounding box center [495, 140] width 20 height 16
click at [369, 322] on div at bounding box center [334, 336] width 73 height 41
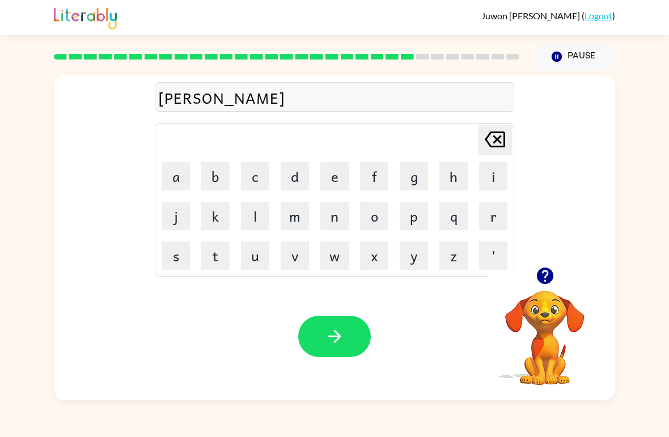
click at [369, 322] on div at bounding box center [334, 336] width 73 height 41
click at [366, 323] on button "button" at bounding box center [334, 336] width 73 height 41
click at [367, 325] on div at bounding box center [334, 336] width 73 height 41
click at [411, 181] on button "g" at bounding box center [414, 176] width 28 height 28
click at [260, 261] on button "u" at bounding box center [255, 256] width 28 height 28
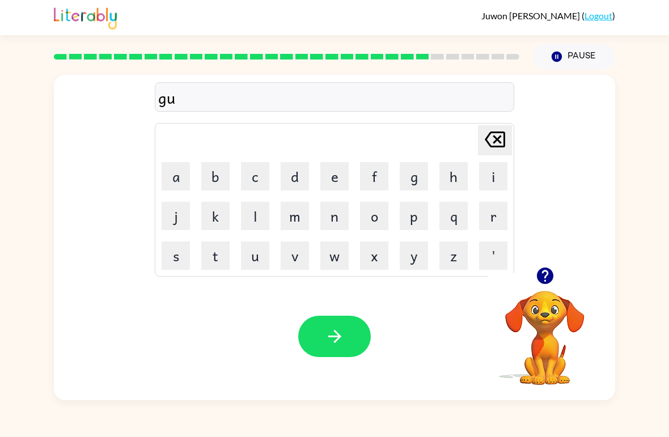
click at [216, 172] on button "b" at bounding box center [215, 176] width 28 height 28
click at [259, 222] on button "l" at bounding box center [255, 216] width 28 height 28
click at [502, 177] on button "i" at bounding box center [493, 176] width 28 height 28
click at [292, 223] on button "m" at bounding box center [295, 216] width 28 height 28
click at [291, 223] on button "m" at bounding box center [295, 216] width 28 height 28
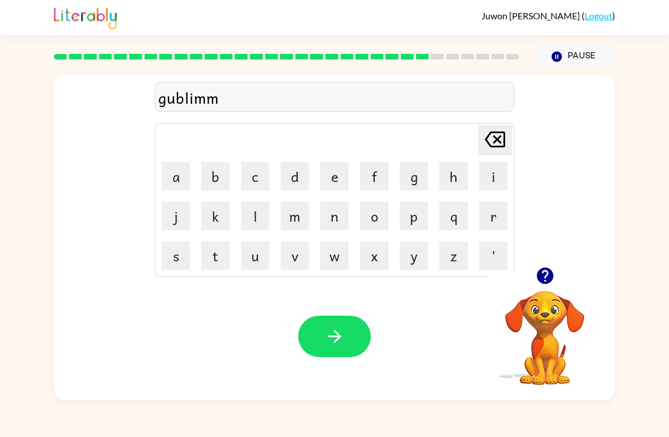
click at [479, 143] on button "[PERSON_NAME] last character input" at bounding box center [495, 140] width 34 height 30
click at [547, 277] on icon "button" at bounding box center [544, 276] width 16 height 16
click at [337, 352] on button "button" at bounding box center [334, 336] width 73 height 41
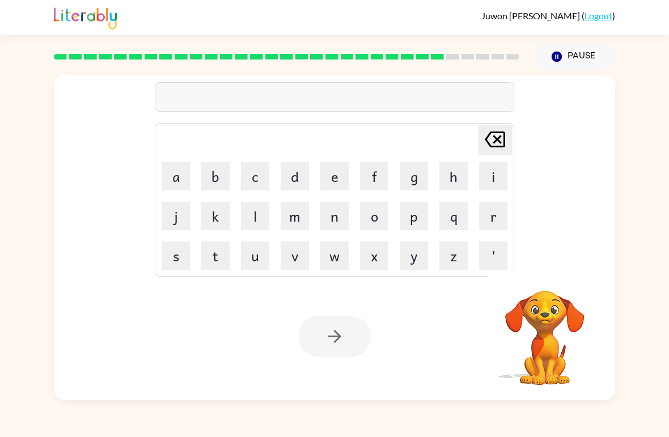
click at [546, 289] on video "Your browser must support playing .mp4 files to use Literably. Please try using…" at bounding box center [544, 329] width 113 height 113
click at [548, 315] on video "Your browser must support playing .mp4 files to use Literably. Please try using…" at bounding box center [544, 329] width 113 height 113
click at [435, 177] on td "h" at bounding box center [453, 176] width 39 height 39
click at [421, 178] on button "g" at bounding box center [414, 176] width 28 height 28
click at [260, 263] on button "u" at bounding box center [255, 256] width 28 height 28
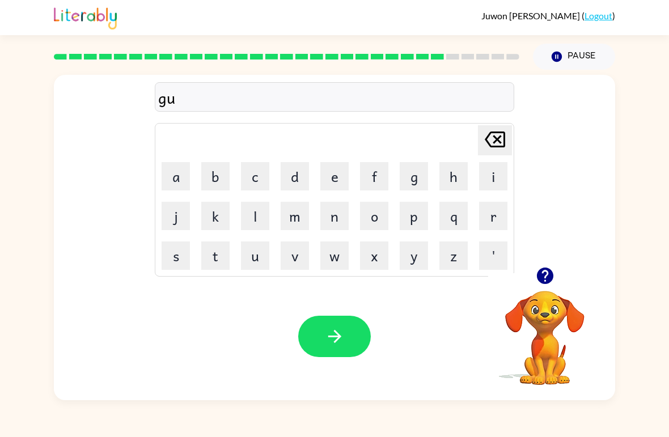
click at [206, 189] on button "b" at bounding box center [215, 176] width 28 height 28
click at [320, 180] on button "e" at bounding box center [334, 176] width 28 height 28
click at [492, 218] on button "r" at bounding box center [493, 216] width 28 height 28
click at [290, 224] on button "m" at bounding box center [295, 216] width 28 height 28
click at [337, 170] on button "e" at bounding box center [334, 176] width 28 height 28
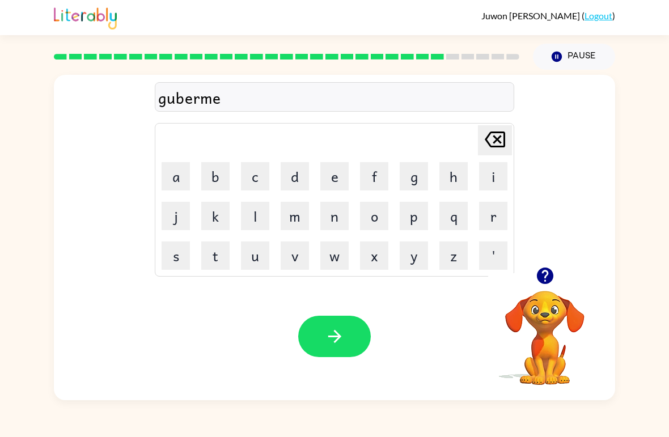
click at [179, 216] on button "j" at bounding box center [176, 216] width 28 height 28
click at [362, 349] on button "button" at bounding box center [334, 336] width 73 height 41
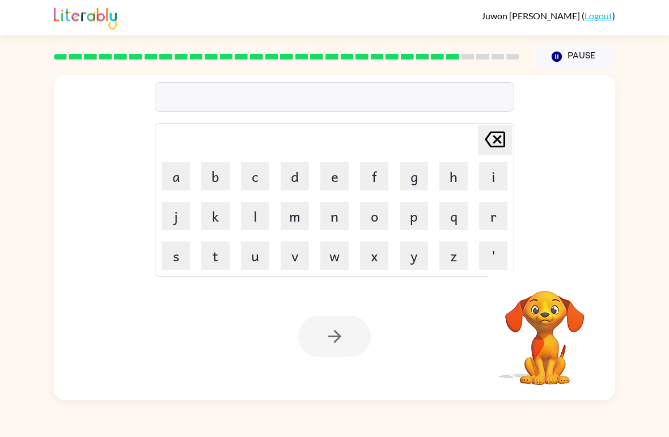
click at [352, 312] on div "Your browser must support playing .mp4 files to use Literably. Please try using…" at bounding box center [334, 337] width 561 height 128
click at [222, 264] on button "t" at bounding box center [215, 256] width 28 height 28
click at [496, 151] on icon "[PERSON_NAME] last character input" at bounding box center [494, 139] width 27 height 27
click at [162, 268] on button "s" at bounding box center [176, 256] width 28 height 28
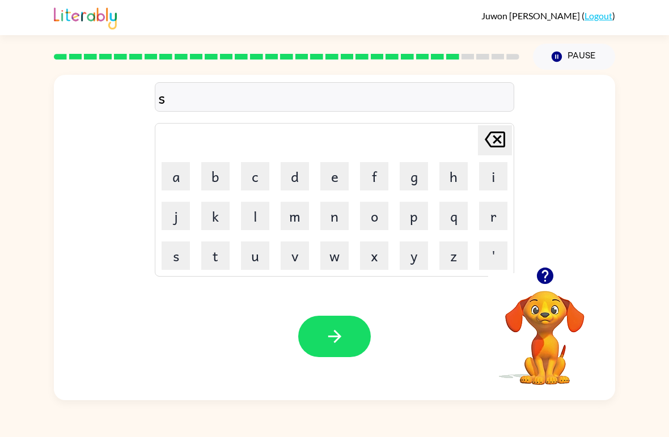
click at [203, 259] on button "t" at bounding box center [215, 256] width 28 height 28
click at [492, 223] on button "r" at bounding box center [493, 216] width 28 height 28
click at [167, 184] on button "a" at bounding box center [176, 176] width 28 height 28
click at [498, 173] on button "i" at bounding box center [493, 176] width 28 height 28
click at [341, 222] on button "n" at bounding box center [334, 216] width 28 height 28
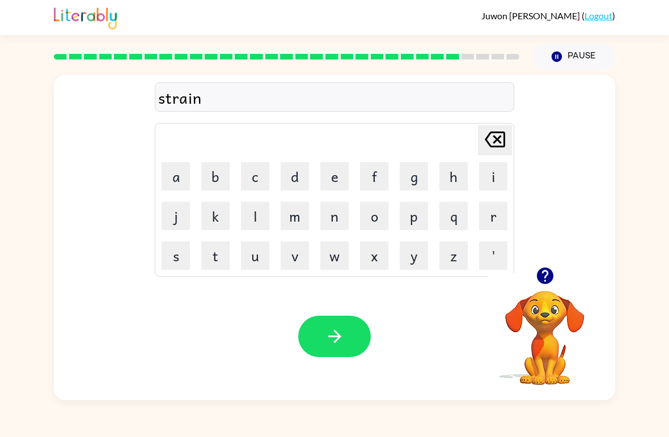
click at [315, 357] on button "button" at bounding box center [334, 336] width 73 height 41
click at [165, 261] on button "s" at bounding box center [176, 256] width 28 height 28
click at [467, 175] on button "h" at bounding box center [454, 176] width 28 height 28
click at [179, 183] on button "a" at bounding box center [176, 176] width 28 height 28
click at [415, 213] on button "p" at bounding box center [414, 216] width 28 height 28
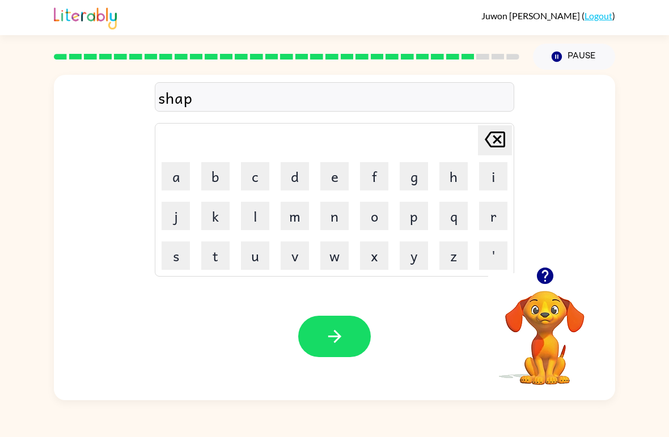
click at [348, 176] on button "e" at bounding box center [334, 176] width 28 height 28
click at [348, 340] on button "button" at bounding box center [334, 336] width 73 height 41
click at [335, 172] on button "e" at bounding box center [334, 176] width 28 height 28
click at [366, 263] on button "x" at bounding box center [374, 256] width 28 height 28
click at [260, 221] on button "l" at bounding box center [255, 216] width 28 height 28
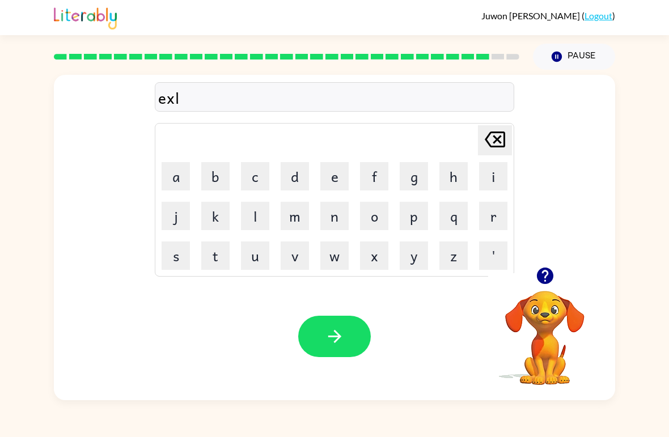
click at [342, 176] on button "e" at bounding box center [334, 176] width 28 height 28
click at [344, 215] on button "n" at bounding box center [334, 216] width 28 height 28
click at [217, 254] on button "t" at bounding box center [215, 256] width 28 height 28
click at [329, 344] on icon "button" at bounding box center [335, 337] width 20 height 20
click at [180, 214] on button "j" at bounding box center [176, 216] width 28 height 28
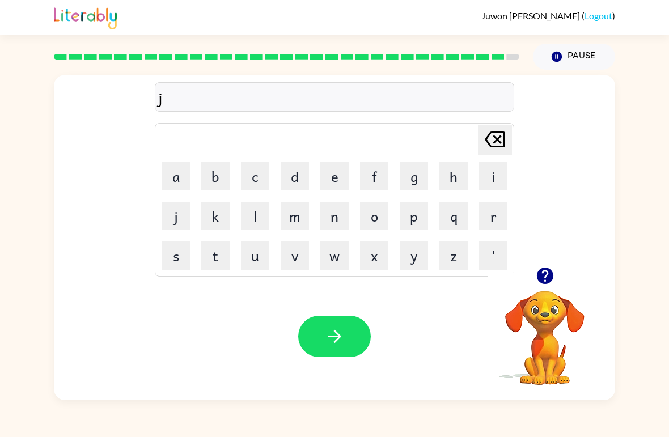
click at [377, 212] on button "o" at bounding box center [374, 216] width 28 height 28
click at [217, 181] on button "b" at bounding box center [215, 176] width 28 height 28
click at [490, 210] on button "r" at bounding box center [493, 216] width 28 height 28
click at [494, 180] on button "i" at bounding box center [493, 176] width 28 height 28
click at [257, 189] on button "c" at bounding box center [255, 176] width 28 height 28
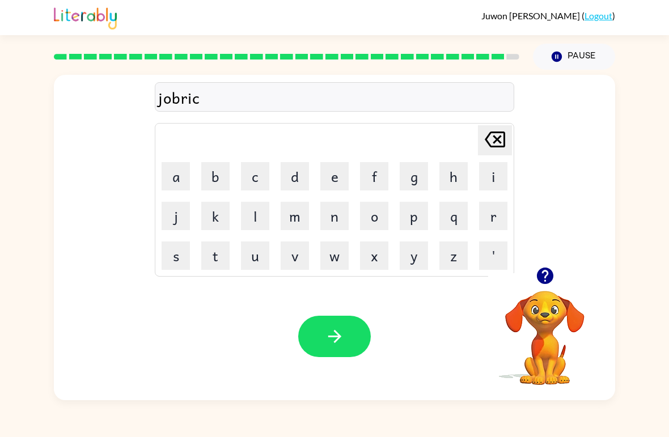
click at [255, 225] on button "l" at bounding box center [255, 216] width 28 height 28
click at [339, 178] on button "e" at bounding box center [334, 176] width 28 height 28
click at [345, 307] on div "Your browser must support playing .mp4 files to use Literably. Please try using…" at bounding box center [334, 337] width 561 height 128
click at [345, 322] on button "button" at bounding box center [334, 336] width 73 height 41
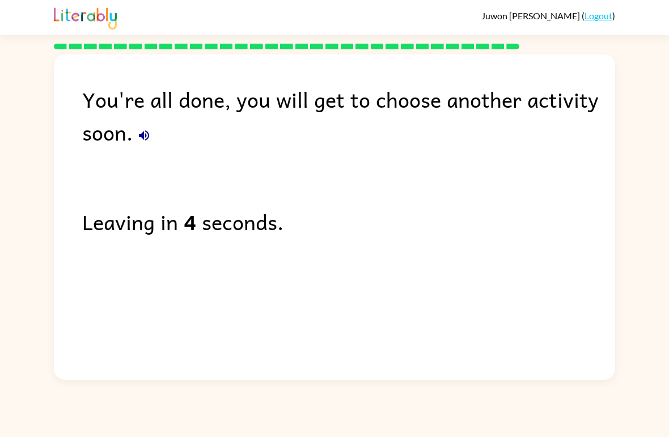
click at [488, 278] on div "You're all done, you will get to choose another activity soon. Leaving in 4 sec…" at bounding box center [334, 214] width 561 height 320
click at [519, 265] on div "You're all done, you will get to choose another activity soon. Leaving in 2 sec…" at bounding box center [334, 214] width 561 height 320
click at [523, 268] on div "You're all done, you will get to choose another activity soon. Leaving in 1 sec…" at bounding box center [334, 214] width 561 height 320
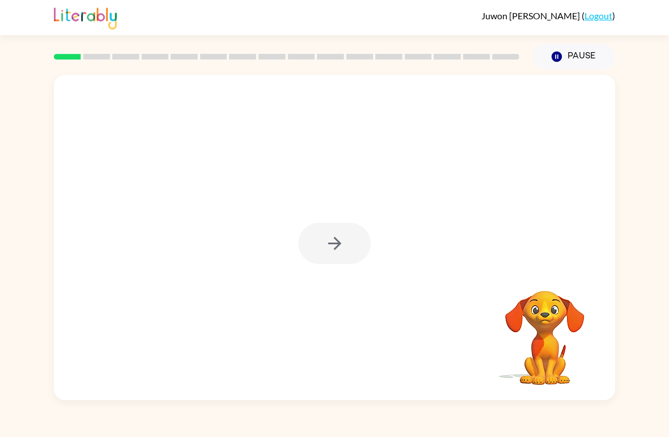
click at [351, 248] on div at bounding box center [334, 243] width 73 height 41
click at [335, 244] on div at bounding box center [334, 243] width 73 height 41
click at [324, 244] on div at bounding box center [334, 243] width 73 height 41
click at [344, 245] on div at bounding box center [334, 243] width 73 height 41
click at [322, 240] on button "button" at bounding box center [334, 243] width 73 height 41
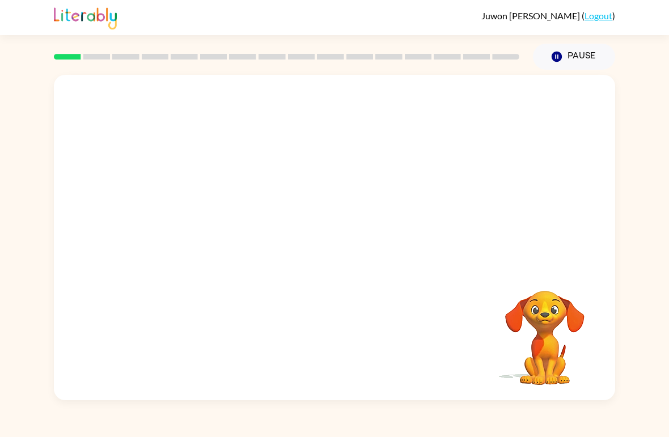
click at [277, 94] on div at bounding box center [334, 238] width 561 height 326
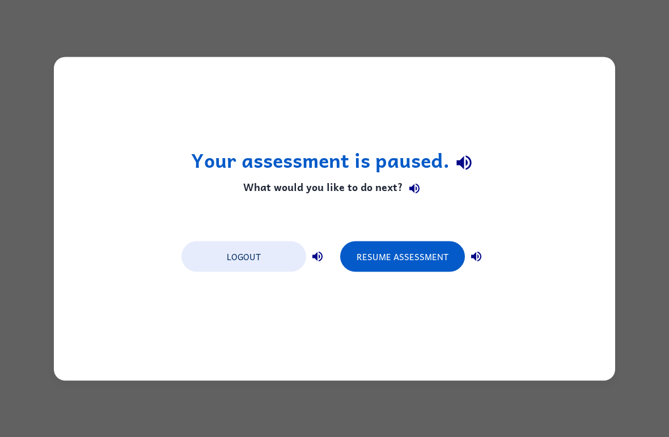
click at [416, 247] on button "Resume Assessment" at bounding box center [402, 256] width 125 height 31
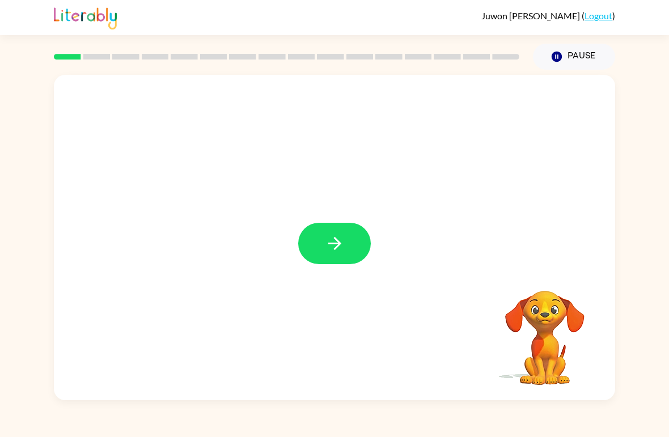
click at [353, 264] on button "button" at bounding box center [334, 243] width 73 height 41
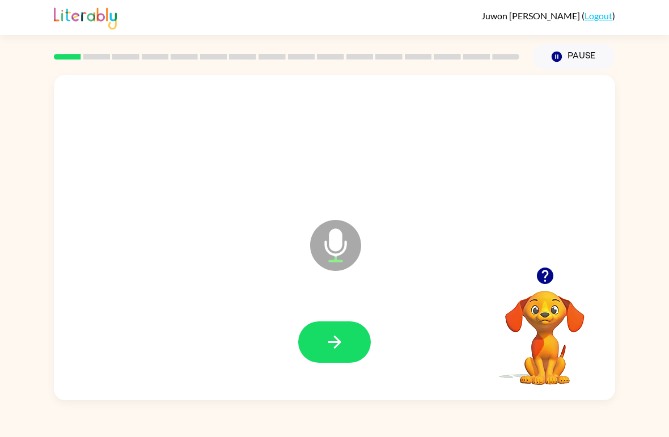
click at [540, 284] on icon "button" at bounding box center [545, 276] width 20 height 20
click at [343, 342] on icon "button" at bounding box center [335, 342] width 20 height 20
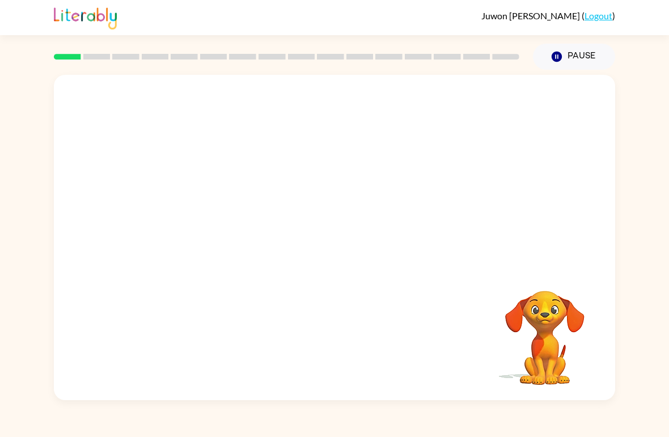
click at [183, 43] on div at bounding box center [286, 57] width 479 height 40
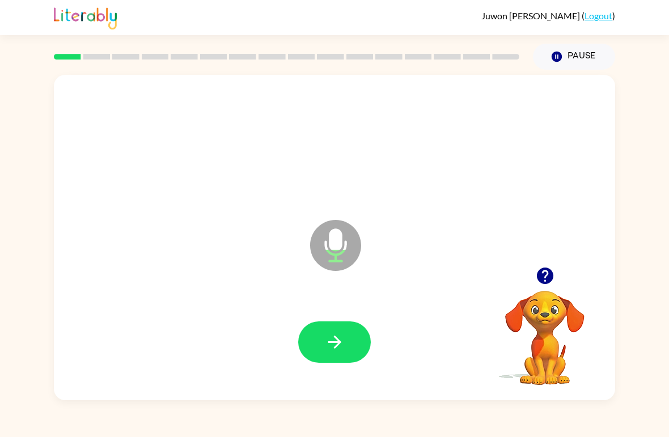
click at [337, 348] on icon "button" at bounding box center [335, 342] width 20 height 20
click at [333, 347] on icon "button" at bounding box center [335, 342] width 20 height 20
click at [348, 348] on button "button" at bounding box center [334, 342] width 73 height 41
click at [347, 341] on button "button" at bounding box center [334, 342] width 73 height 41
click at [324, 355] on button "button" at bounding box center [334, 342] width 73 height 41
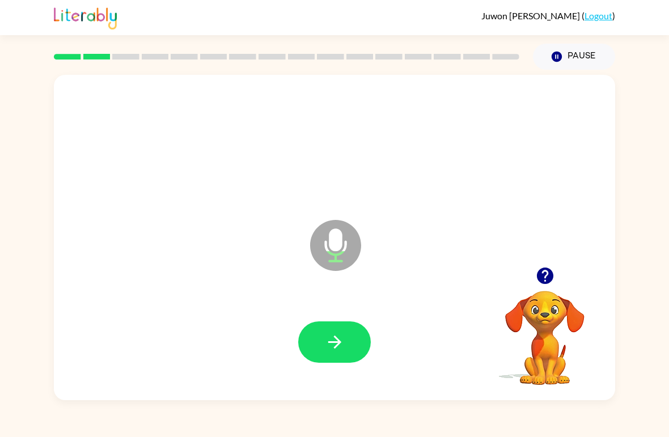
click at [328, 355] on button "button" at bounding box center [334, 342] width 73 height 41
click at [347, 346] on button "button" at bounding box center [334, 342] width 73 height 41
click at [341, 327] on button "button" at bounding box center [334, 342] width 73 height 41
click at [345, 360] on button "button" at bounding box center [334, 342] width 73 height 41
click at [557, 273] on button "button" at bounding box center [545, 275] width 29 height 29
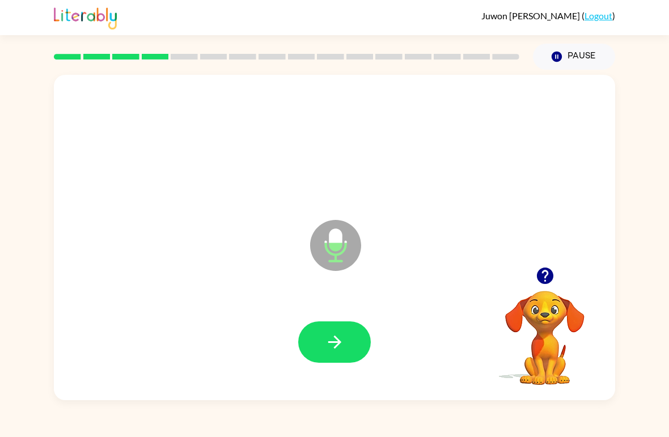
click at [328, 347] on icon "button" at bounding box center [335, 342] width 20 height 20
click at [338, 338] on icon "button" at bounding box center [335, 342] width 20 height 20
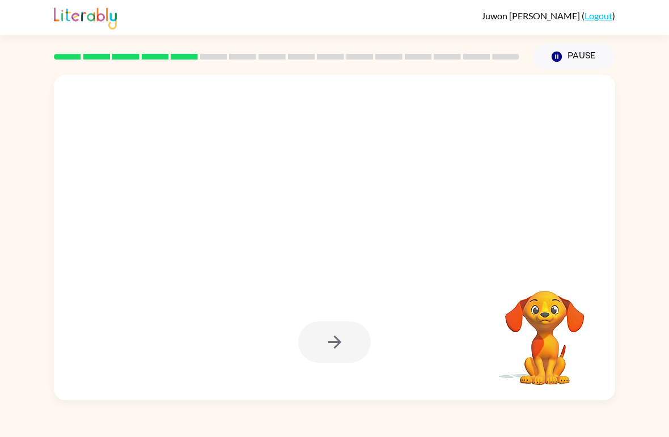
click at [348, 347] on div at bounding box center [334, 342] width 73 height 41
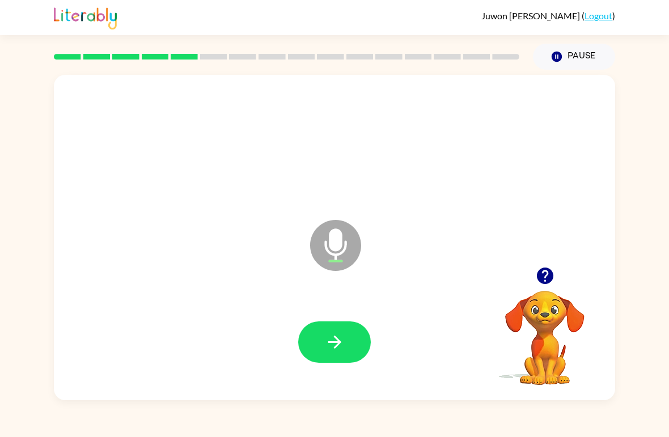
click at [347, 339] on button "button" at bounding box center [334, 342] width 73 height 41
click at [347, 339] on div at bounding box center [334, 342] width 73 height 41
click at [340, 332] on button "button" at bounding box center [334, 342] width 73 height 41
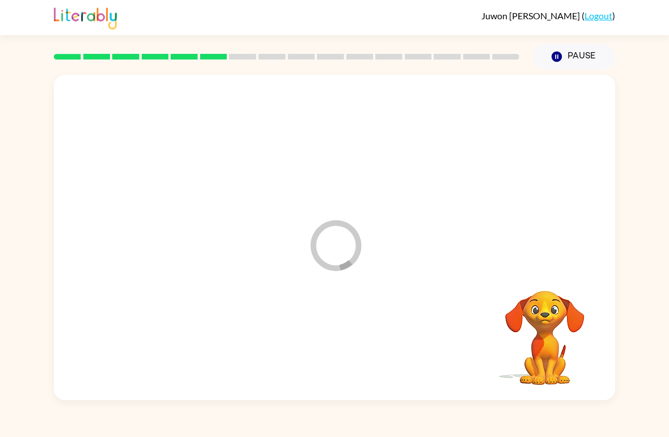
click at [340, 331] on div at bounding box center [334, 343] width 539 height 94
click at [337, 343] on div at bounding box center [334, 343] width 539 height 94
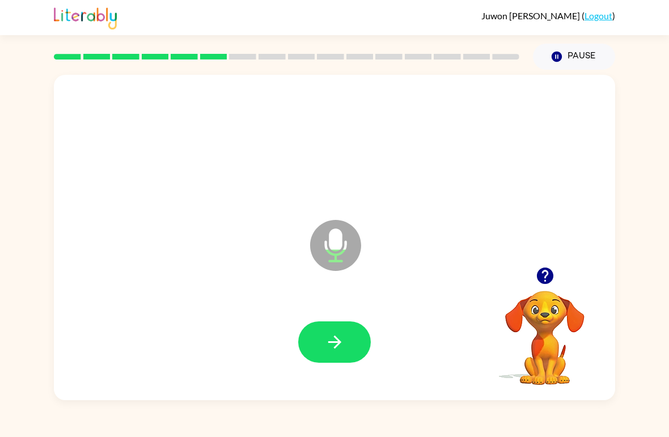
click at [323, 343] on button "button" at bounding box center [334, 342] width 73 height 41
click at [341, 343] on icon "button" at bounding box center [335, 342] width 20 height 20
click at [302, 357] on div at bounding box center [334, 342] width 73 height 41
click at [319, 323] on button "button" at bounding box center [334, 342] width 73 height 41
click at [339, 348] on icon "button" at bounding box center [335, 342] width 20 height 20
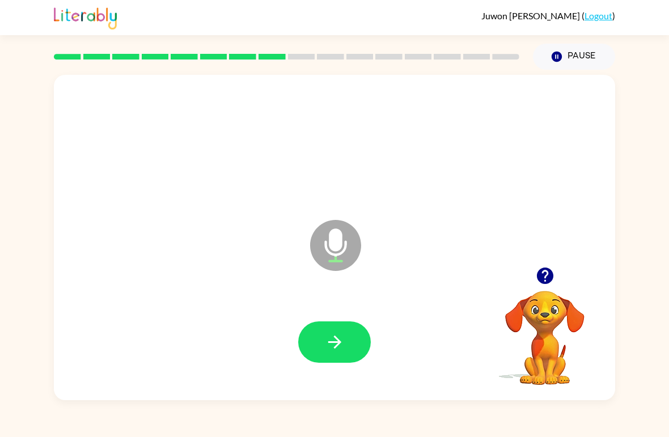
click at [544, 290] on button "button" at bounding box center [545, 275] width 29 height 29
click at [546, 291] on video "Your browser must support playing .mp4 files to use Literably. Please try using…" at bounding box center [544, 329] width 113 height 113
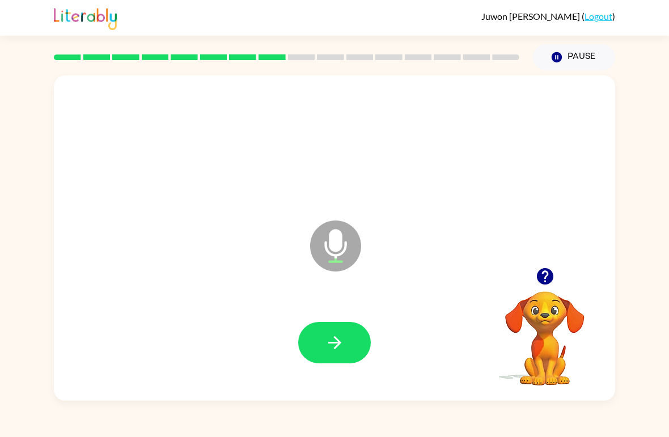
click at [341, 346] on icon "button" at bounding box center [335, 342] width 20 height 20
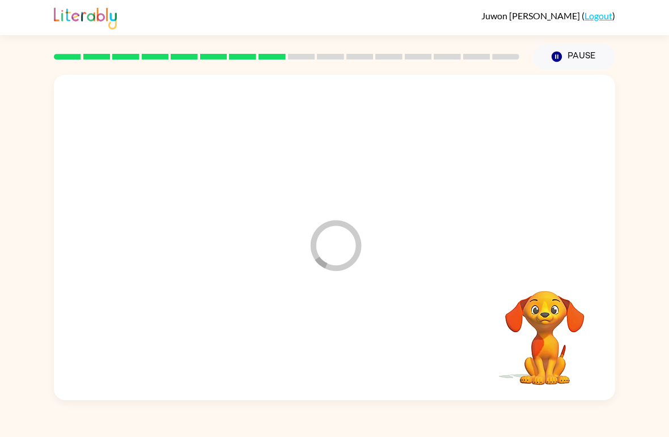
click at [341, 345] on div at bounding box center [334, 343] width 539 height 94
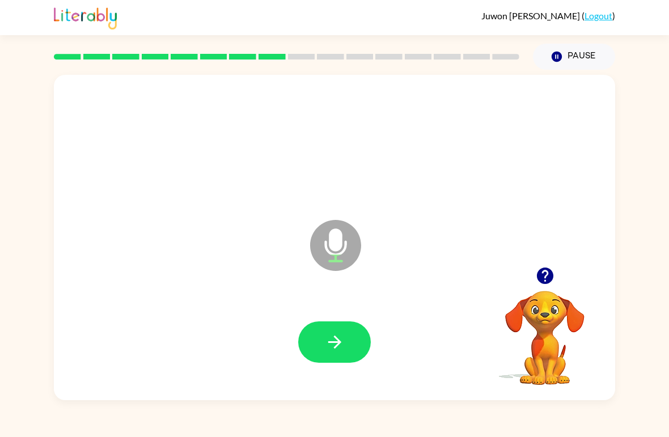
click at [350, 344] on button "button" at bounding box center [334, 342] width 73 height 41
click at [321, 344] on button "button" at bounding box center [334, 342] width 73 height 41
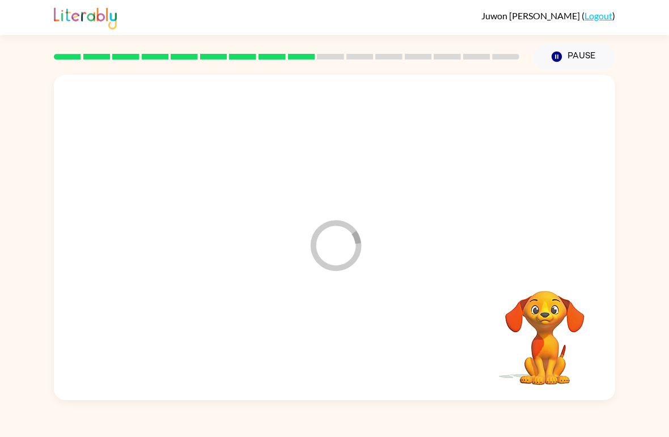
click at [320, 344] on div at bounding box center [334, 343] width 539 height 94
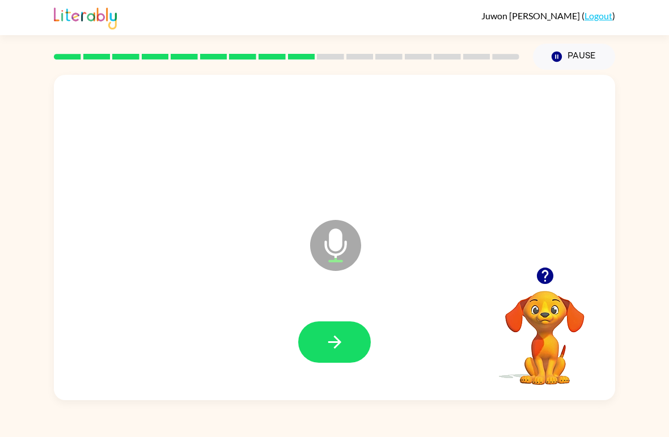
click at [327, 344] on icon "button" at bounding box center [335, 342] width 20 height 20
click at [369, 347] on button "button" at bounding box center [334, 342] width 73 height 41
click at [355, 343] on button "button" at bounding box center [334, 342] width 73 height 41
click at [329, 344] on icon "button" at bounding box center [334, 342] width 13 height 13
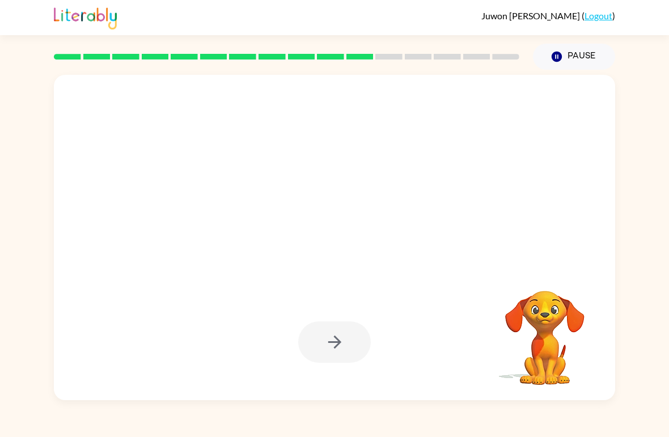
click at [337, 344] on div at bounding box center [334, 342] width 73 height 41
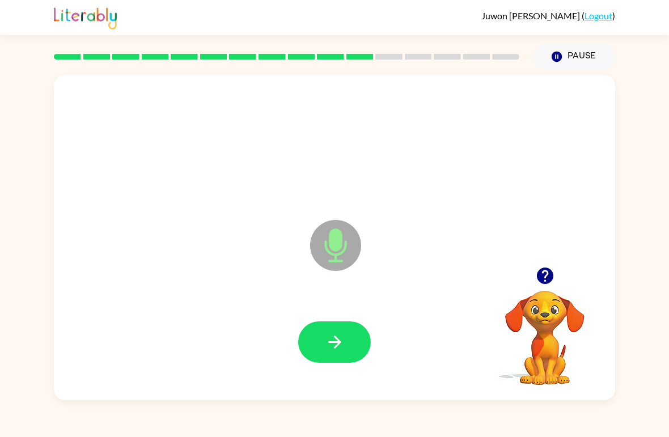
click at [347, 349] on button "button" at bounding box center [334, 342] width 73 height 41
click at [352, 344] on button "button" at bounding box center [334, 342] width 73 height 41
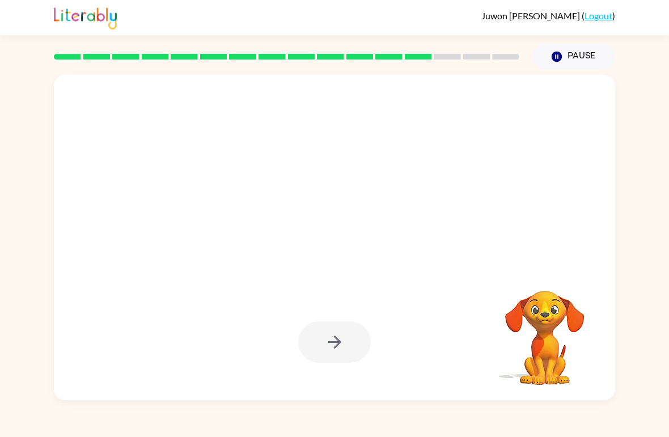
click at [377, 402] on div "Juwon Kang ( Logout ) Pause Pause Your browser must support playing .mp4 files …" at bounding box center [334, 218] width 669 height 437
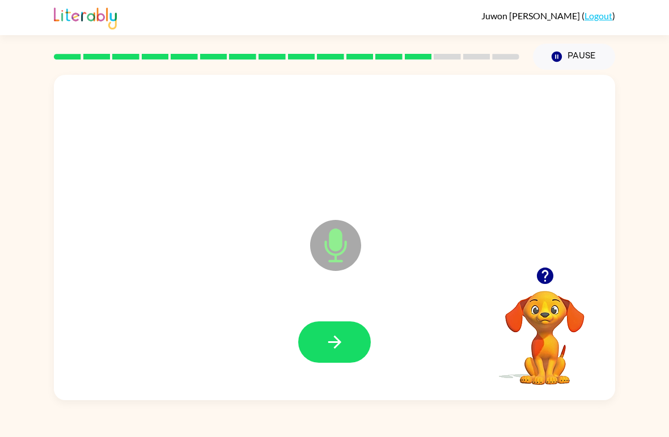
click at [349, 330] on button "button" at bounding box center [334, 342] width 73 height 41
click at [347, 346] on button "button" at bounding box center [334, 342] width 73 height 41
click at [342, 344] on icon "button" at bounding box center [335, 342] width 20 height 20
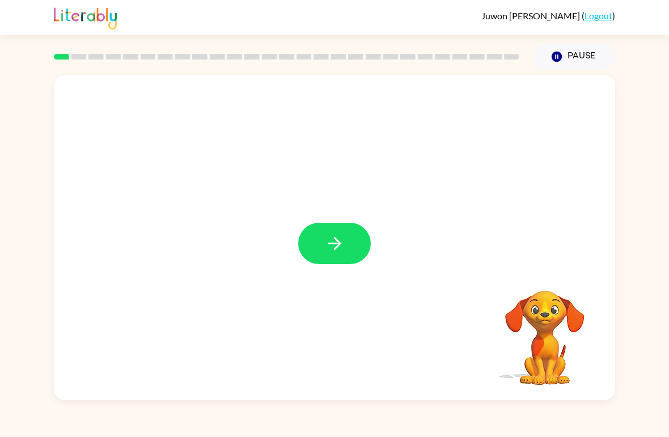
click at [333, 229] on button "button" at bounding box center [334, 243] width 73 height 41
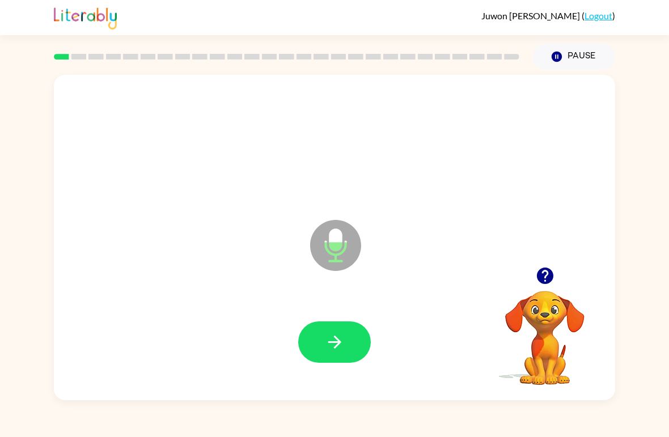
click at [353, 344] on button "button" at bounding box center [334, 342] width 73 height 41
click at [341, 343] on icon "button" at bounding box center [335, 342] width 20 height 20
click at [337, 329] on button "button" at bounding box center [334, 342] width 73 height 41
click at [334, 355] on button "button" at bounding box center [334, 342] width 73 height 41
click at [323, 353] on button "button" at bounding box center [334, 342] width 73 height 41
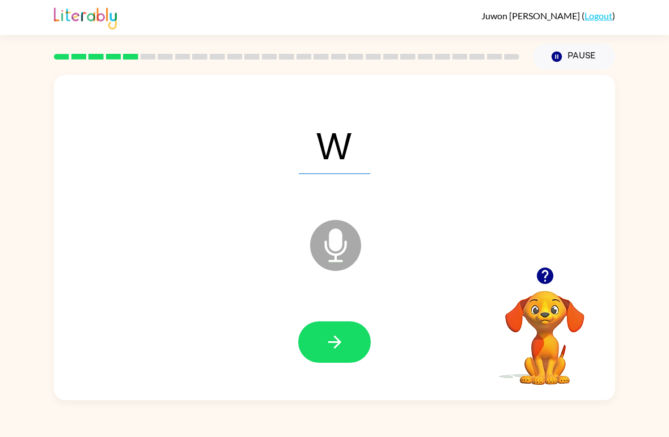
click at [329, 354] on button "button" at bounding box center [334, 342] width 73 height 41
click at [347, 337] on button "button" at bounding box center [334, 342] width 73 height 41
click at [340, 337] on icon "button" at bounding box center [335, 342] width 20 height 20
click at [328, 336] on icon "button" at bounding box center [335, 342] width 20 height 20
click at [330, 348] on icon "button" at bounding box center [335, 342] width 20 height 20
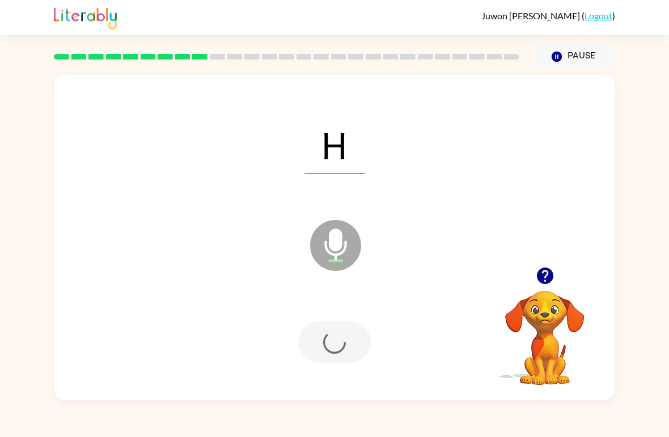
click at [330, 347] on div at bounding box center [334, 342] width 73 height 41
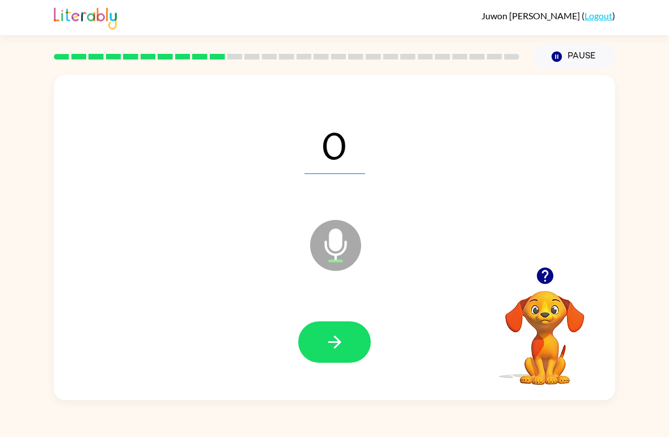
click at [348, 347] on button "button" at bounding box center [334, 342] width 73 height 41
click at [347, 347] on button "button" at bounding box center [334, 342] width 73 height 41
click at [336, 339] on icon "button" at bounding box center [334, 342] width 13 height 13
click at [354, 341] on button "button" at bounding box center [334, 342] width 73 height 41
click at [348, 337] on button "button" at bounding box center [334, 342] width 73 height 41
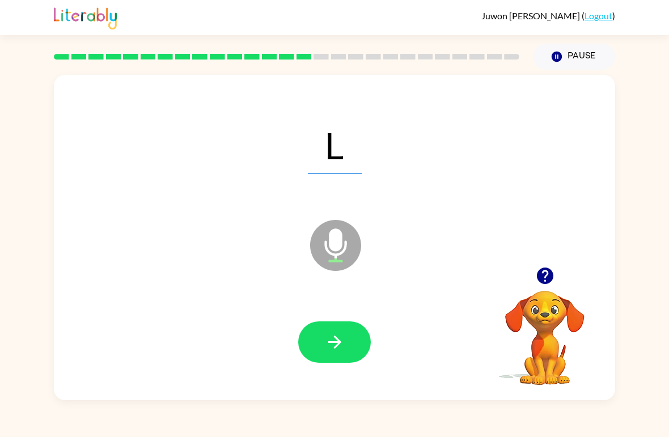
click at [336, 347] on icon "button" at bounding box center [334, 342] width 13 height 13
click at [344, 339] on icon "button" at bounding box center [335, 342] width 20 height 20
click at [339, 323] on button "button" at bounding box center [334, 342] width 73 height 41
click at [331, 344] on icon "button" at bounding box center [334, 342] width 13 height 13
click at [327, 352] on icon "button" at bounding box center [335, 342] width 20 height 20
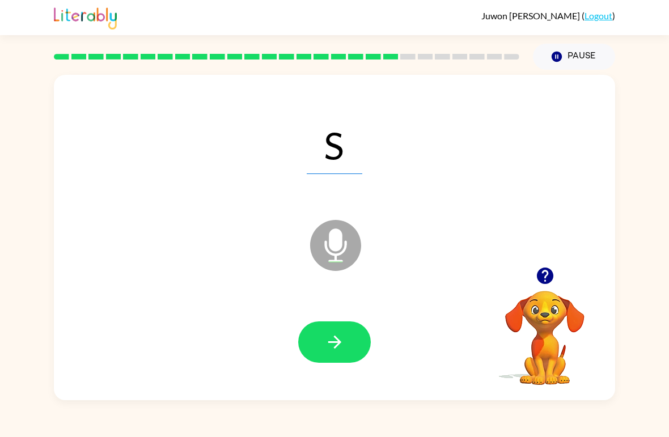
click at [329, 339] on icon "button" at bounding box center [335, 342] width 20 height 20
click at [543, 259] on div "X Microphone The Microphone is here when it is your turn to talk" at bounding box center [334, 238] width 561 height 326
click at [557, 271] on button "button" at bounding box center [545, 275] width 29 height 29
click at [352, 349] on button "button" at bounding box center [334, 342] width 73 height 41
click at [322, 354] on button "button" at bounding box center [334, 342] width 73 height 41
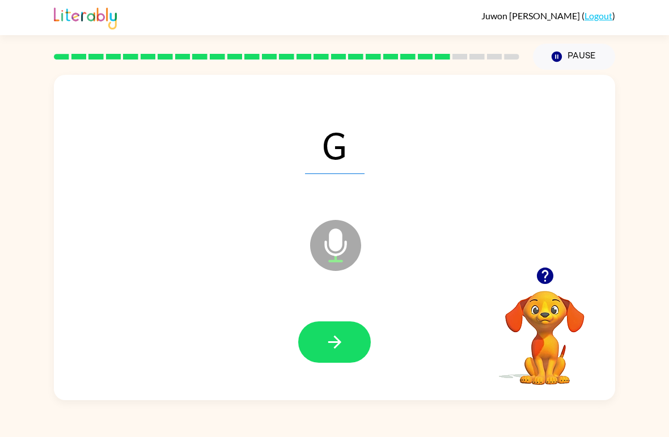
click at [338, 343] on icon "button" at bounding box center [334, 342] width 13 height 13
click at [337, 335] on icon "button" at bounding box center [335, 342] width 20 height 20
click at [340, 344] on icon "button" at bounding box center [334, 342] width 13 height 13
click at [346, 354] on button "button" at bounding box center [334, 342] width 73 height 41
